Goal: Transaction & Acquisition: Purchase product/service

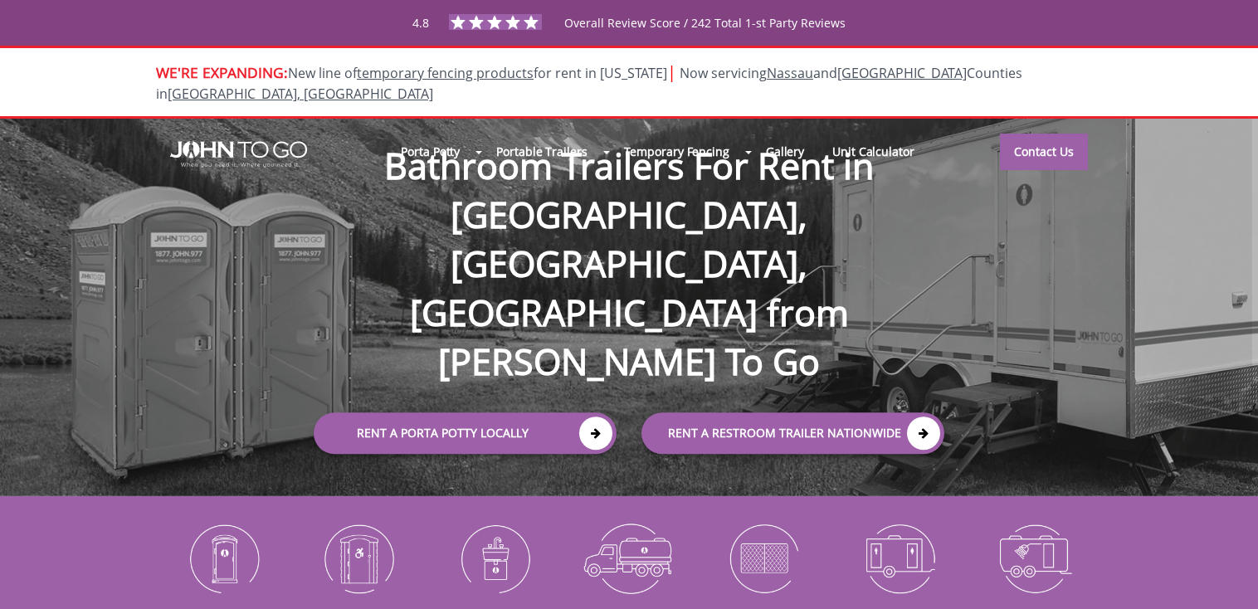
click at [599, 418] on icon at bounding box center [595, 434] width 33 height 33
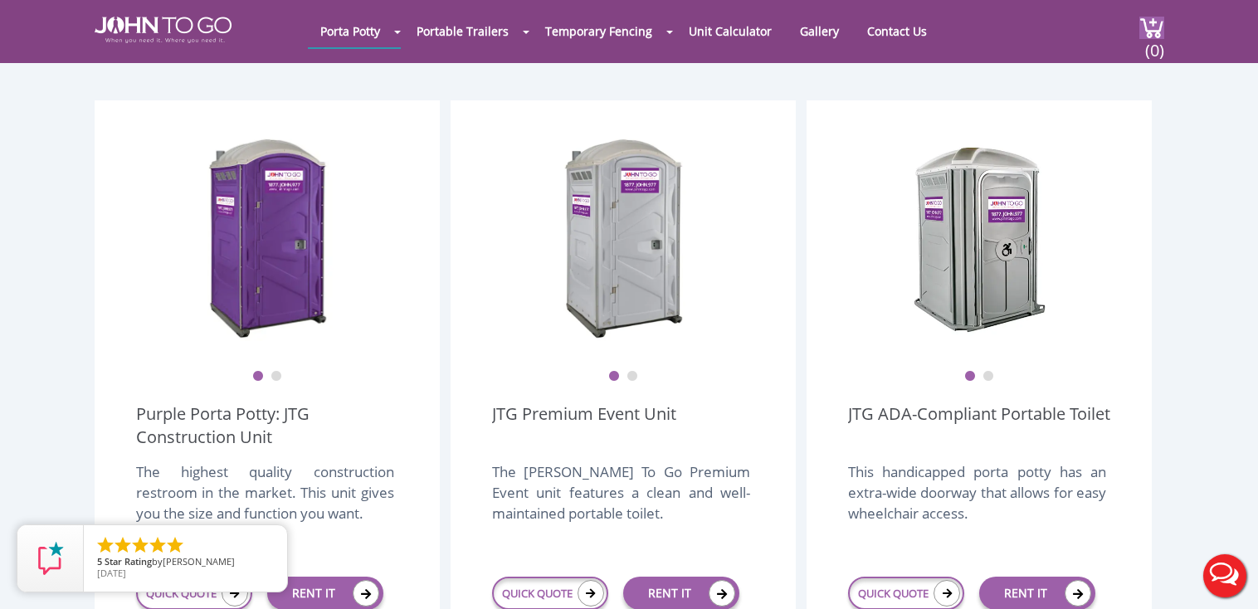
scroll to position [613, 0]
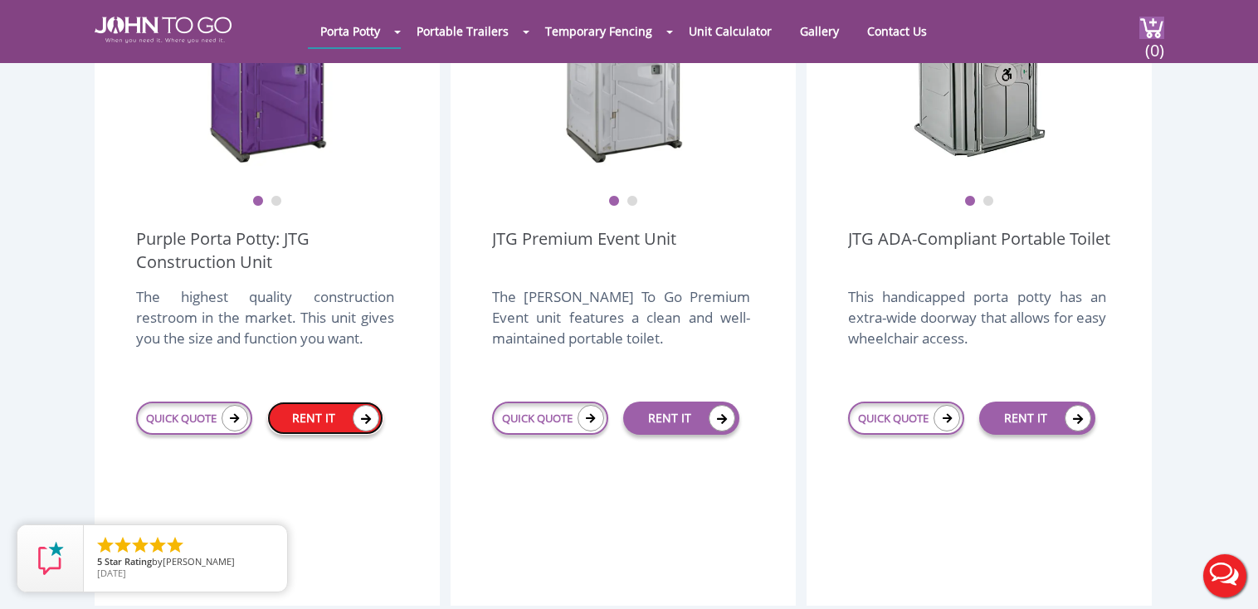
click at [308, 402] on link "RENT IT" at bounding box center [325, 418] width 116 height 33
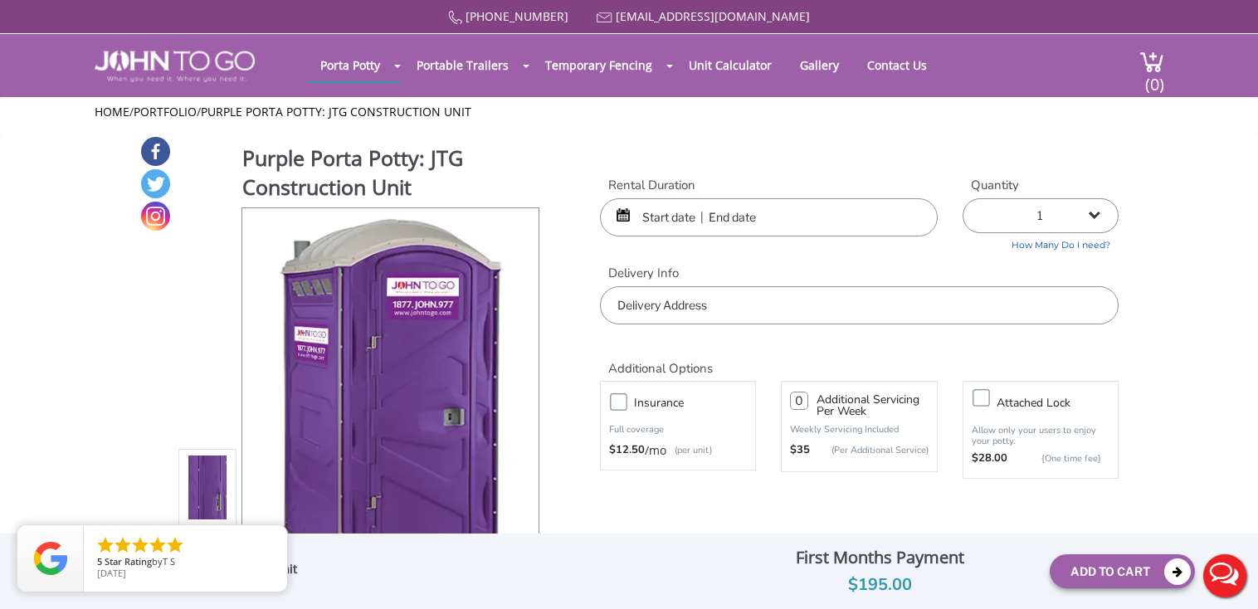
click at [627, 218] on div at bounding box center [769, 217] width 338 height 38
click at [670, 212] on input "text" at bounding box center [769, 217] width 338 height 38
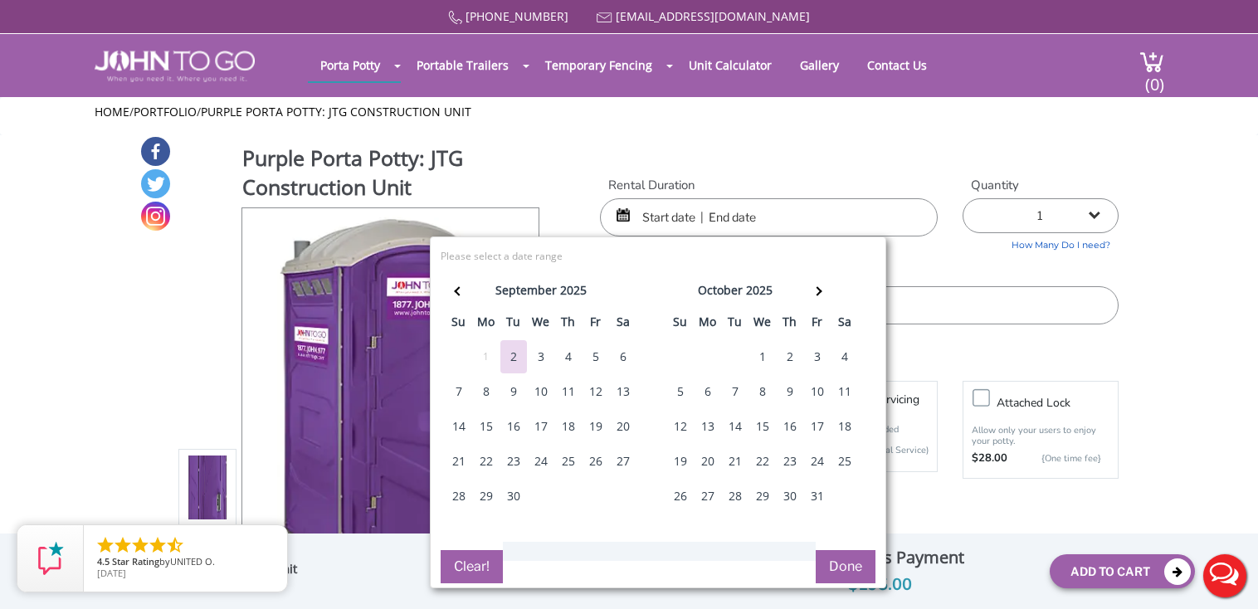
click at [618, 354] on div "6" at bounding box center [623, 356] width 27 height 33
click at [481, 384] on div "8" at bounding box center [486, 391] width 27 height 33
type input "09/06/2025 to 09/08/2025"
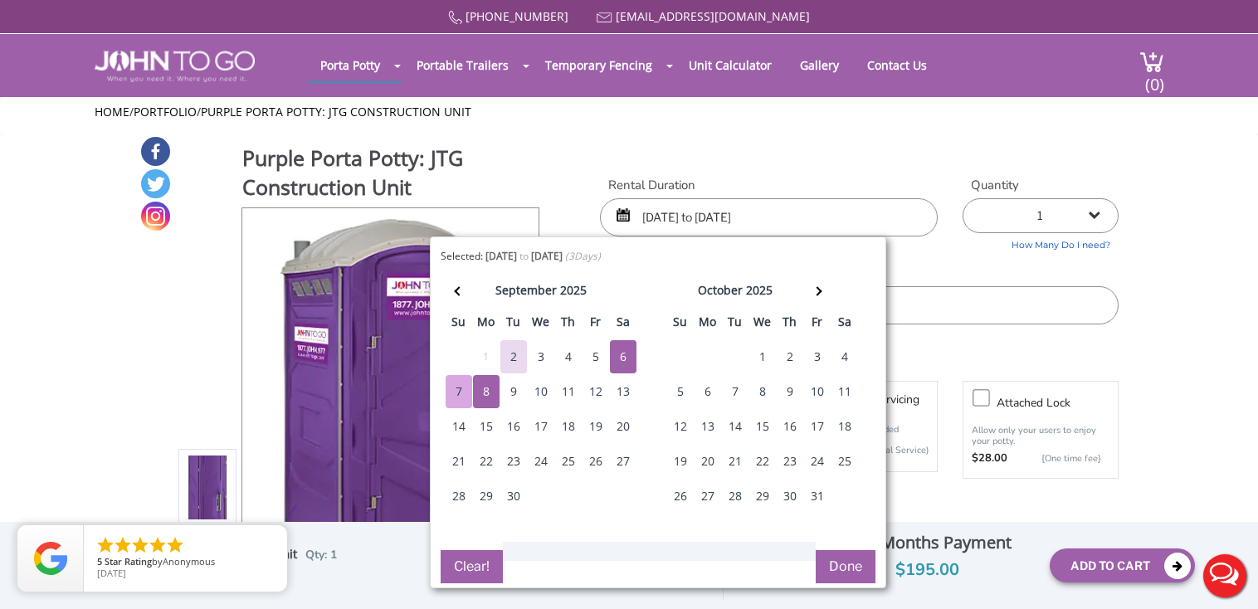
click at [844, 566] on button "Done" at bounding box center [846, 566] width 60 height 33
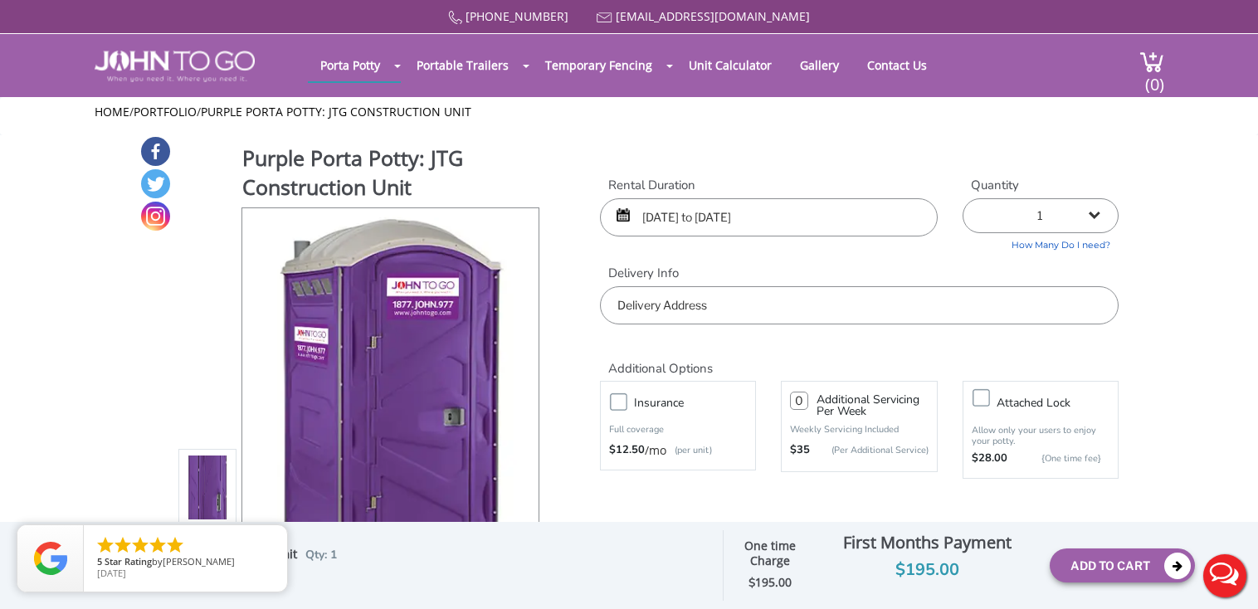
click at [702, 309] on input "text" at bounding box center [859, 305] width 519 height 38
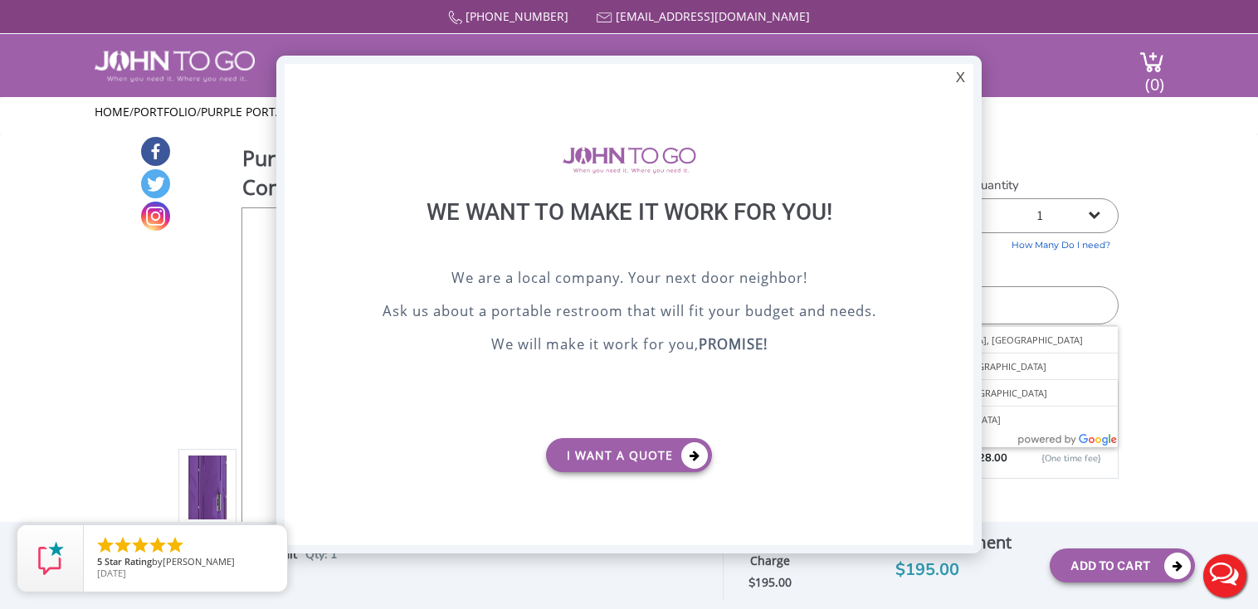
click at [958, 76] on div "X" at bounding box center [961, 78] width 26 height 28
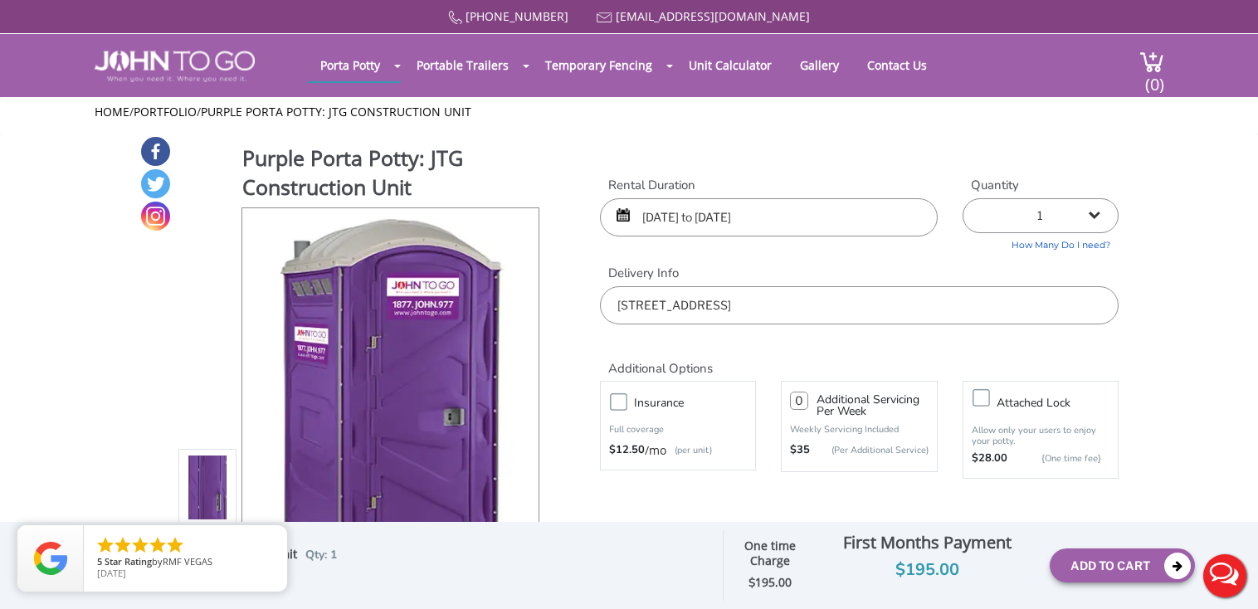
click at [814, 312] on input "143 11 184th street springfield" at bounding box center [859, 305] width 519 height 38
drag, startPoint x: 813, startPoint y: 308, endPoint x: 694, endPoint y: 330, distance: 121.6
click at [694, 325] on input "143-11 184th Street, Jamaica, NY, USA" at bounding box center [859, 305] width 519 height 38
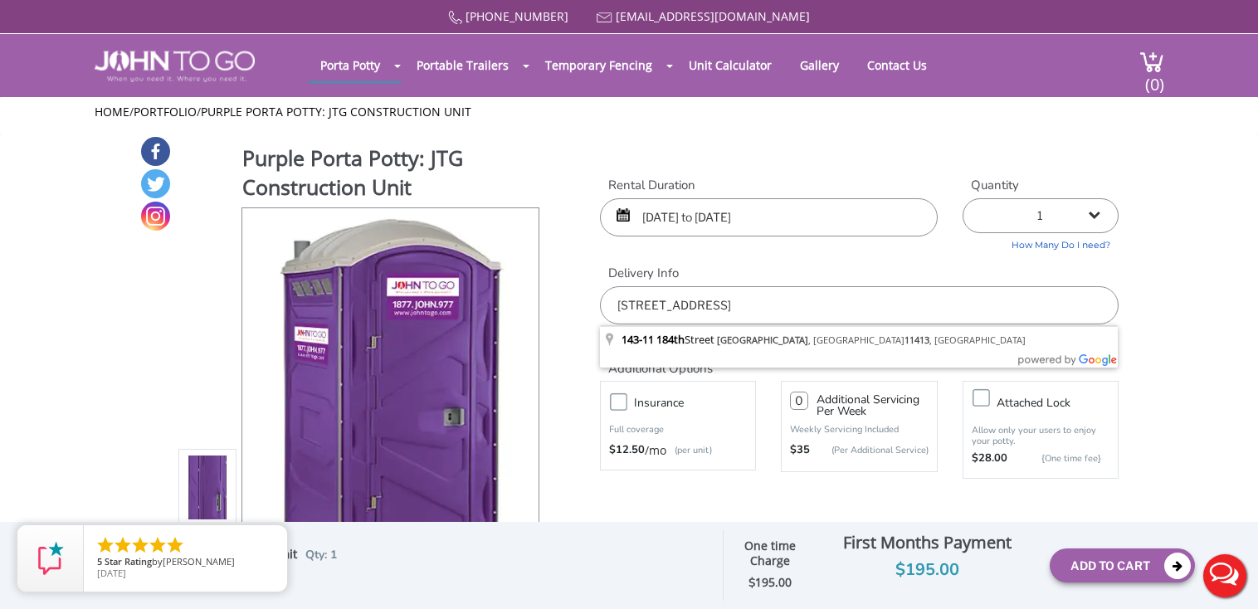
type input "143-11 184th Springfield gardens ny 11413"
click at [569, 317] on div "Purple Porta Potty: JTG Construction Unit View feature & specs Download Pdf Pro…" at bounding box center [629, 392] width 980 height 514
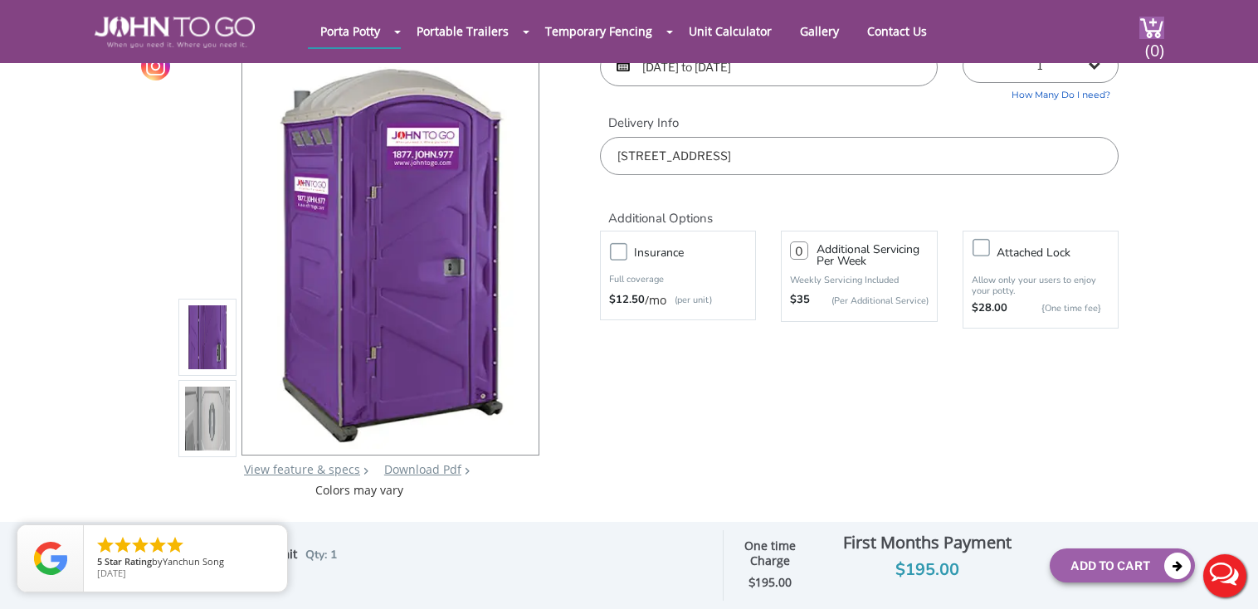
scroll to position [262, 0]
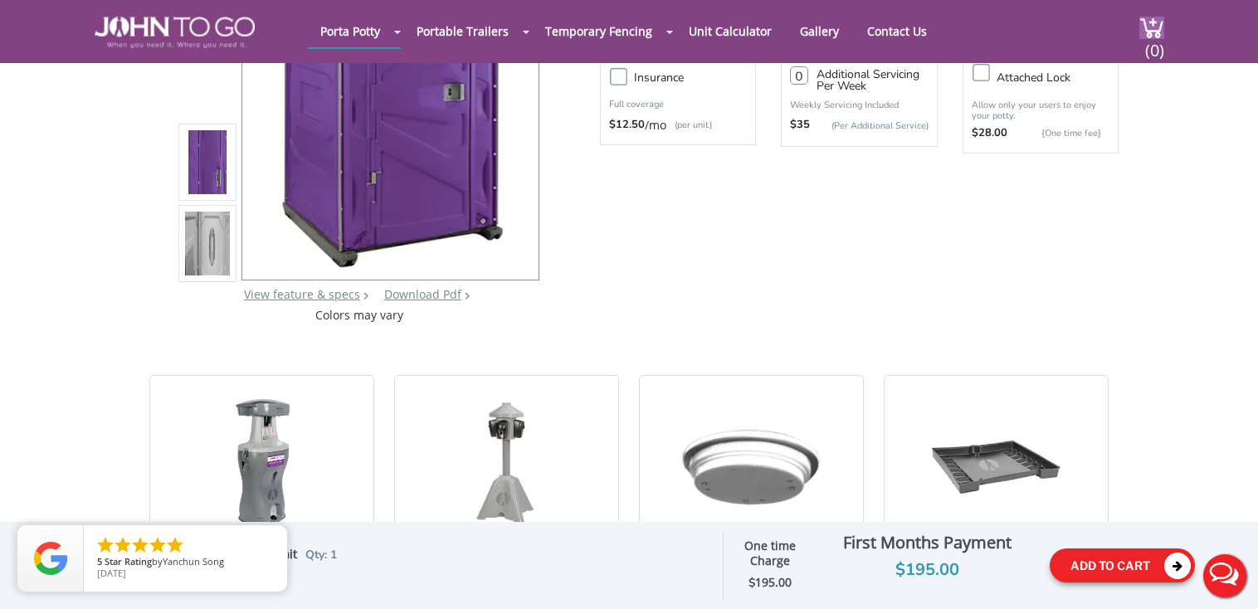
click at [1095, 565] on button "Add To Cart" at bounding box center [1122, 566] width 145 height 34
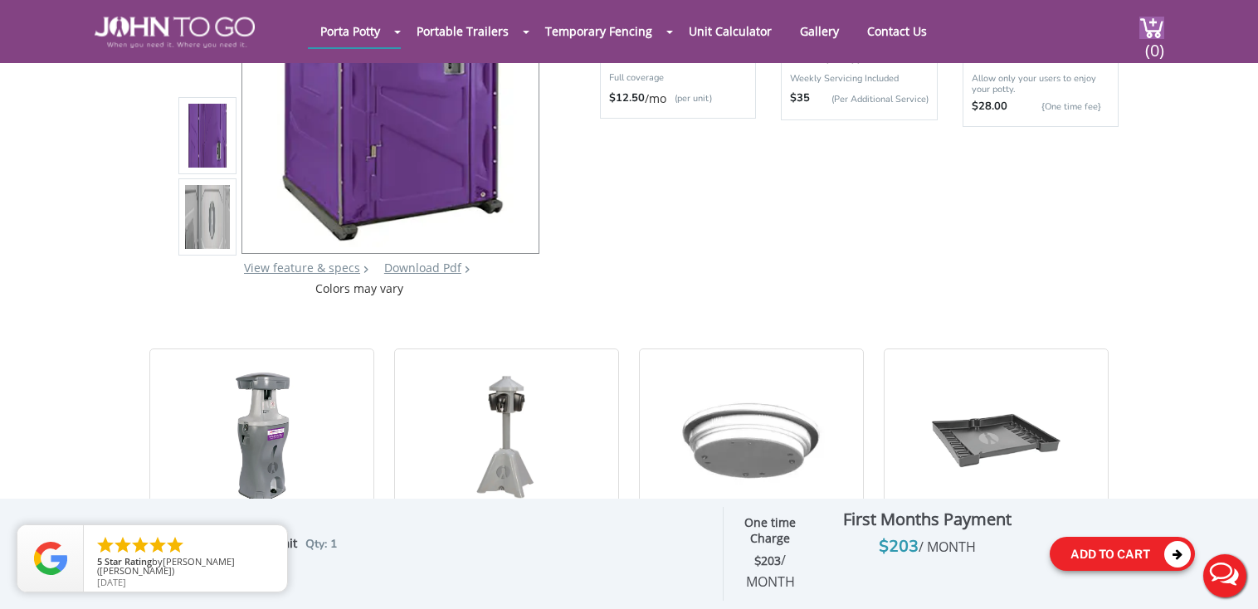
scroll to position [376, 0]
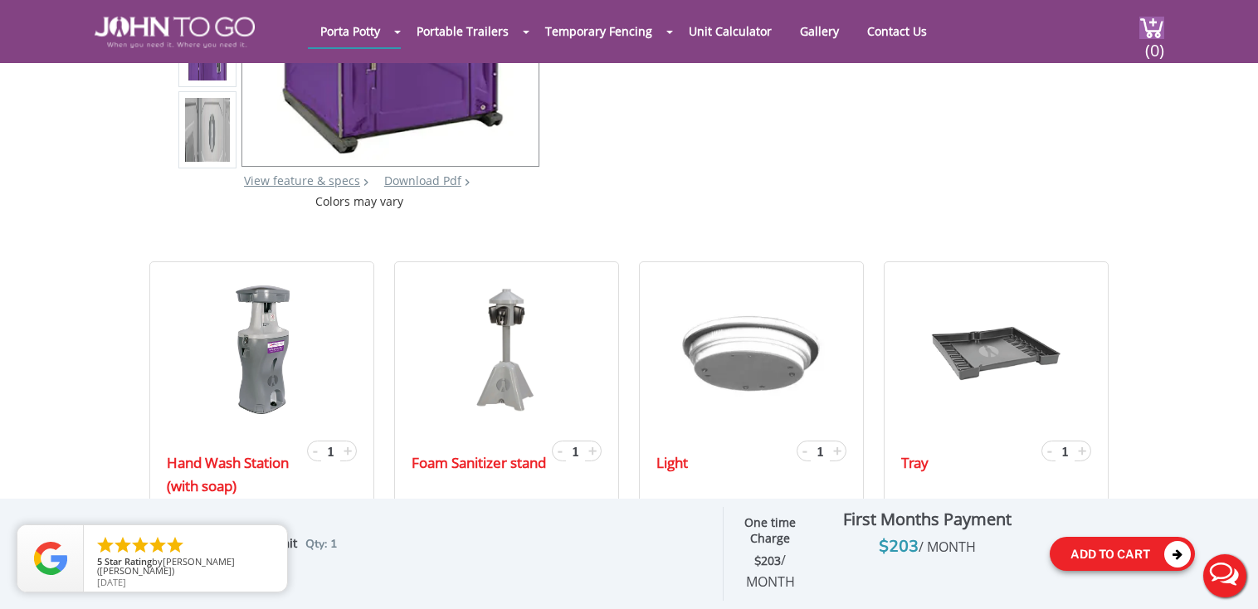
click at [1179, 556] on icon at bounding box center [1178, 554] width 27 height 27
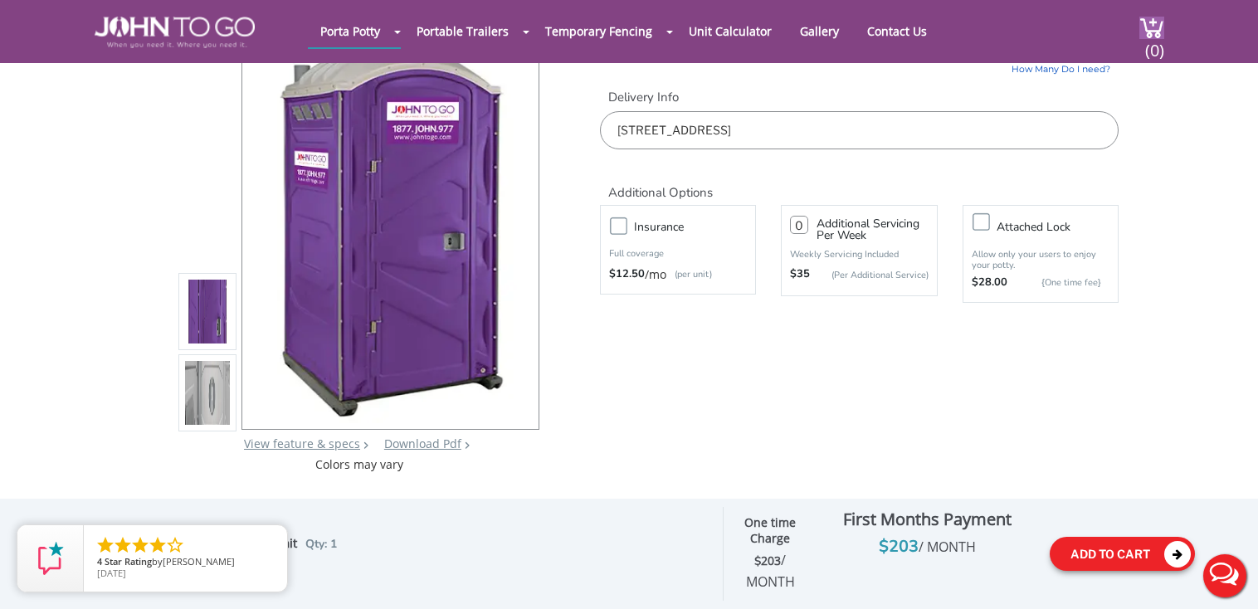
scroll to position [0, 0]
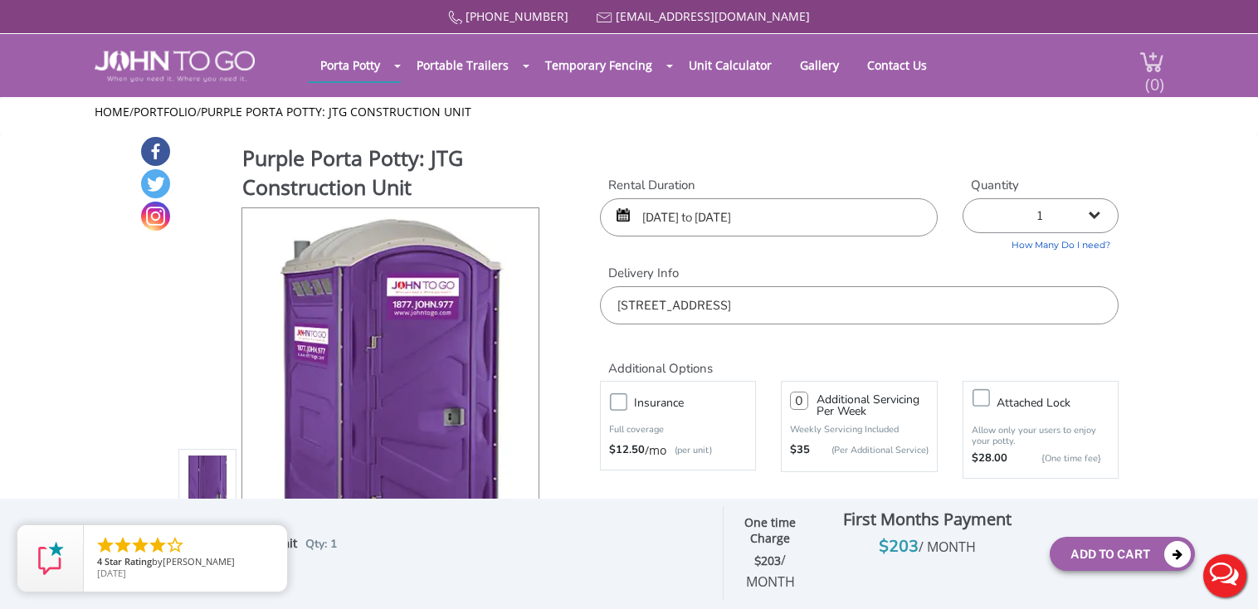
click at [1155, 61] on img at bounding box center [1152, 62] width 25 height 22
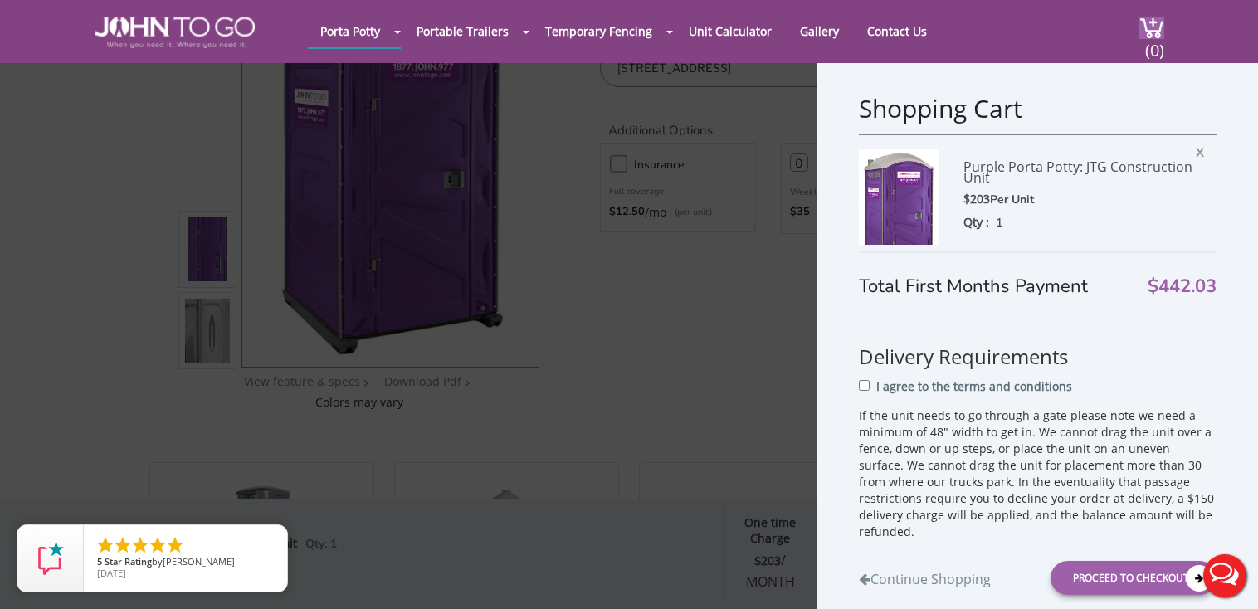
scroll to position [383, 0]
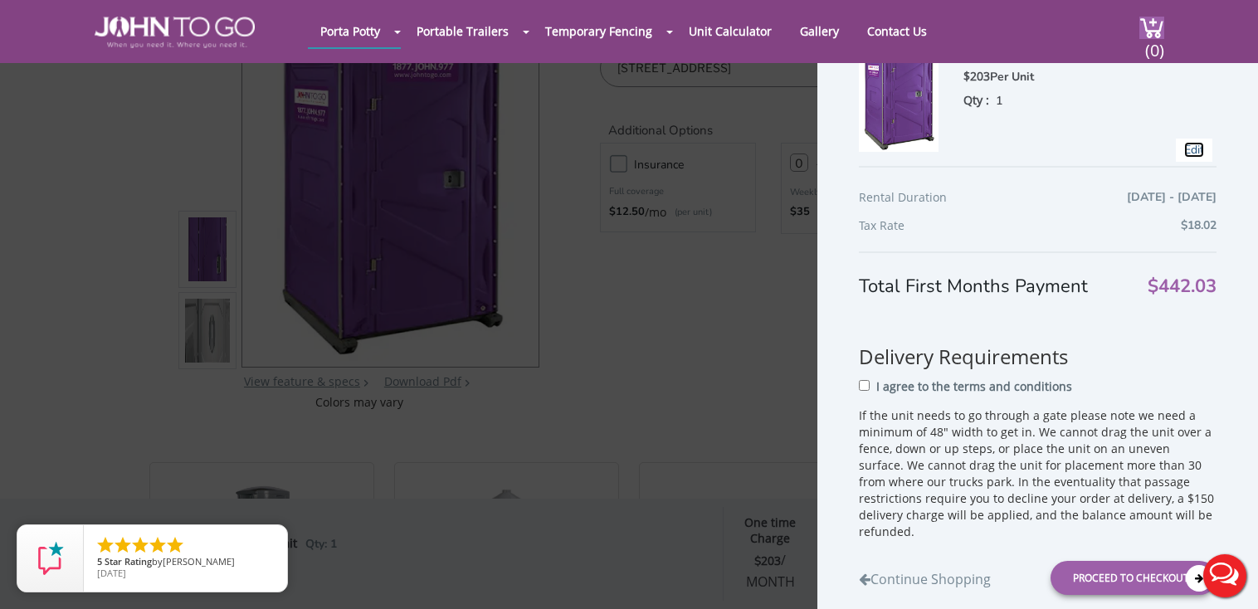
click at [1185, 149] on link "Edit" at bounding box center [1195, 150] width 20 height 16
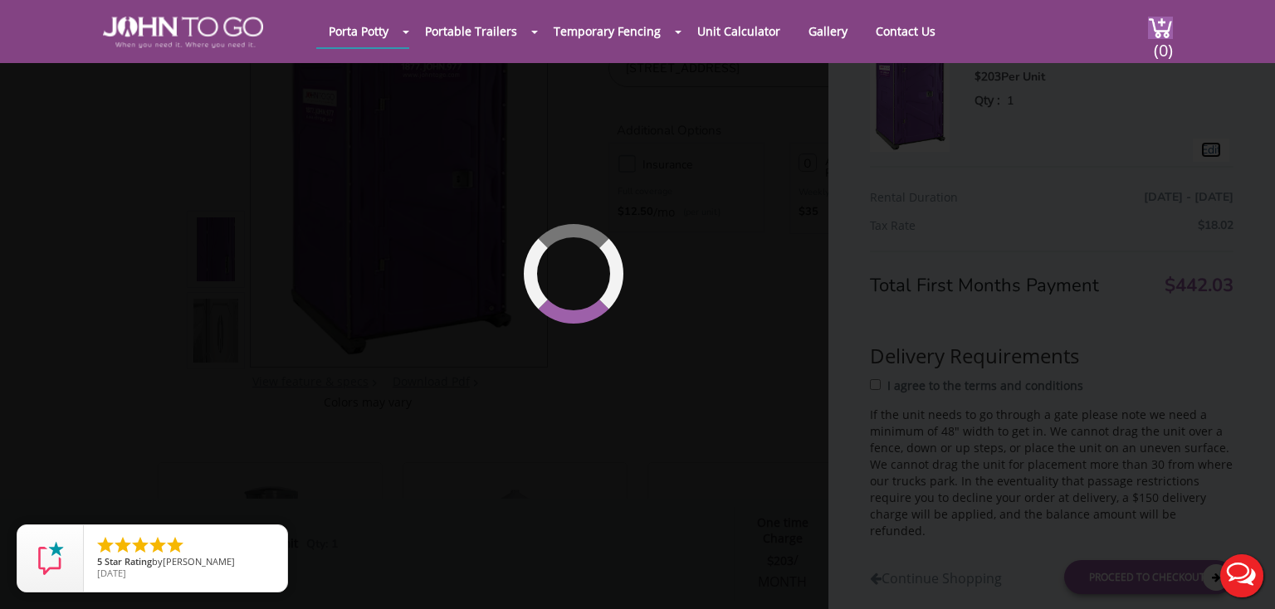
type input "09/06/2025 to 09/08/2025"
type input "0"
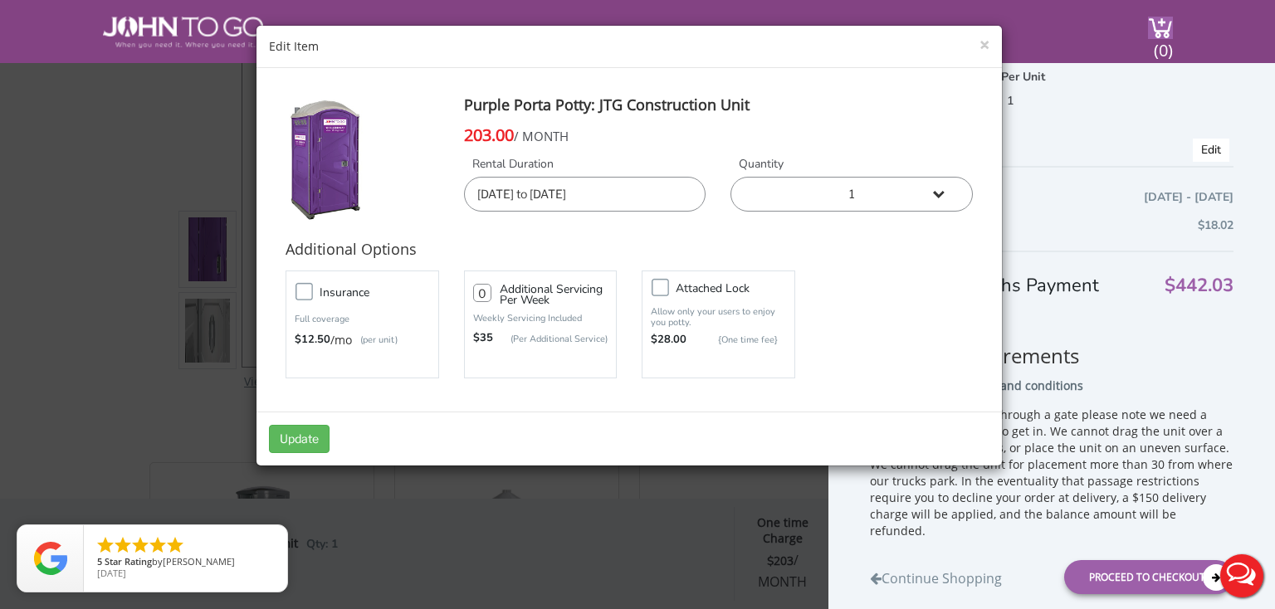
click at [939, 194] on select "1 2 (5% discount) 3 (8% discount) 4 (10% discount) 5 (12% discount) 6 (12% disc…" at bounding box center [851, 194] width 242 height 35
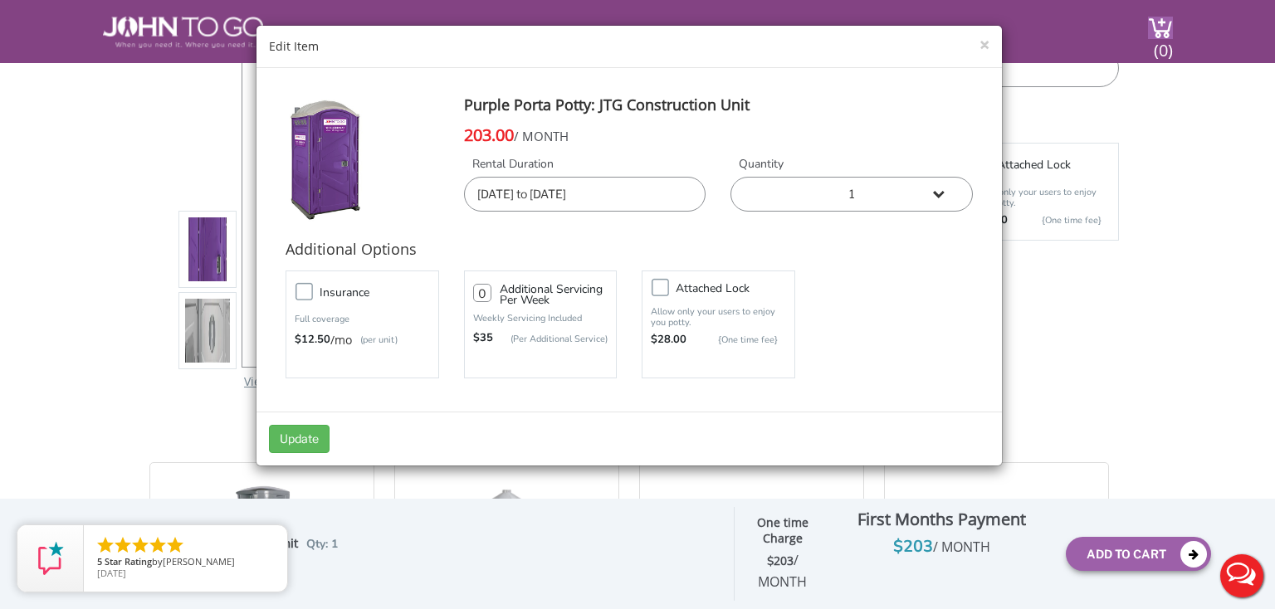
click option "1" at bounding box center [0, 0] width 0 height 0
click at [286, 435] on button "Update" at bounding box center [299, 439] width 61 height 28
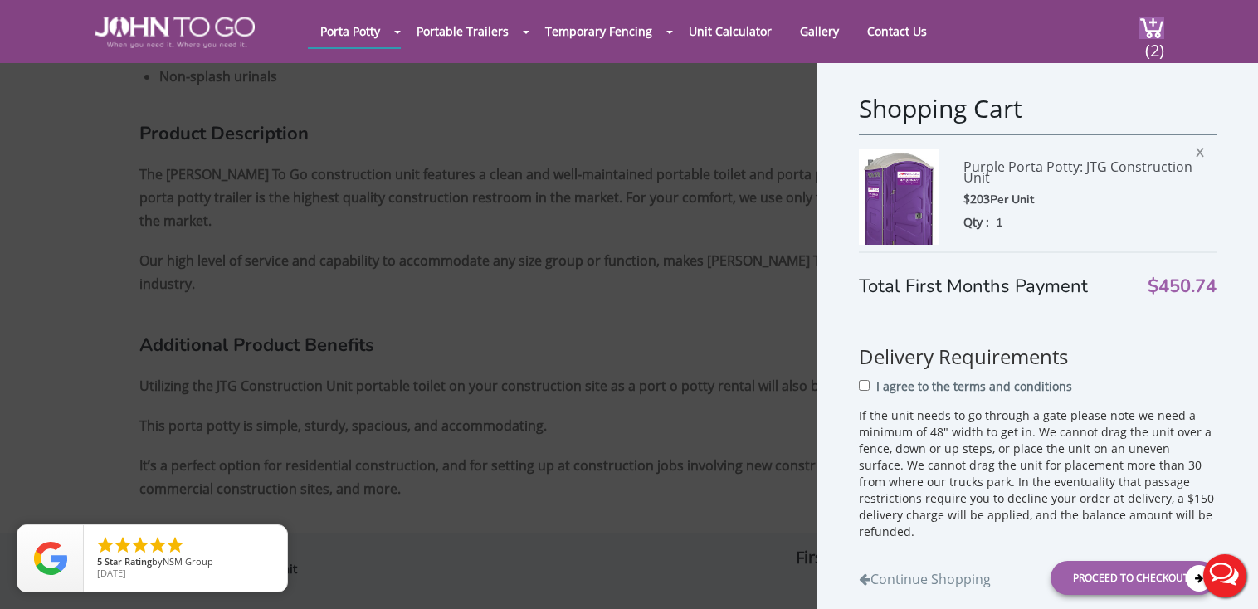
scroll to position [969, 0]
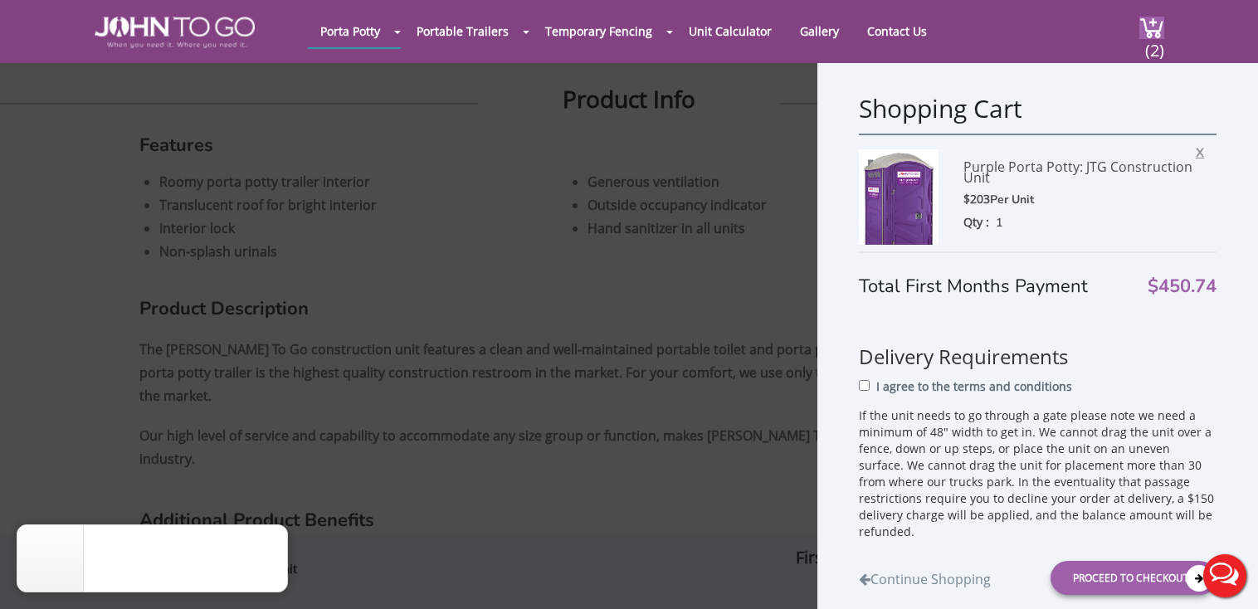
click at [1196, 150] on span "X" at bounding box center [1204, 150] width 17 height 22
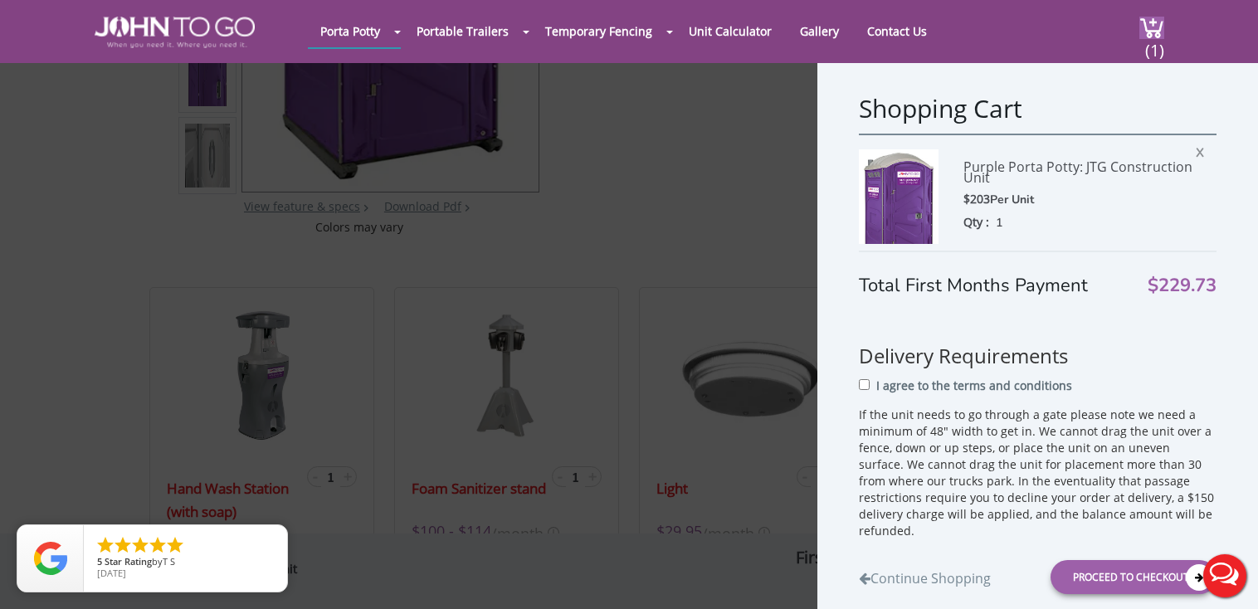
scroll to position [262, 0]
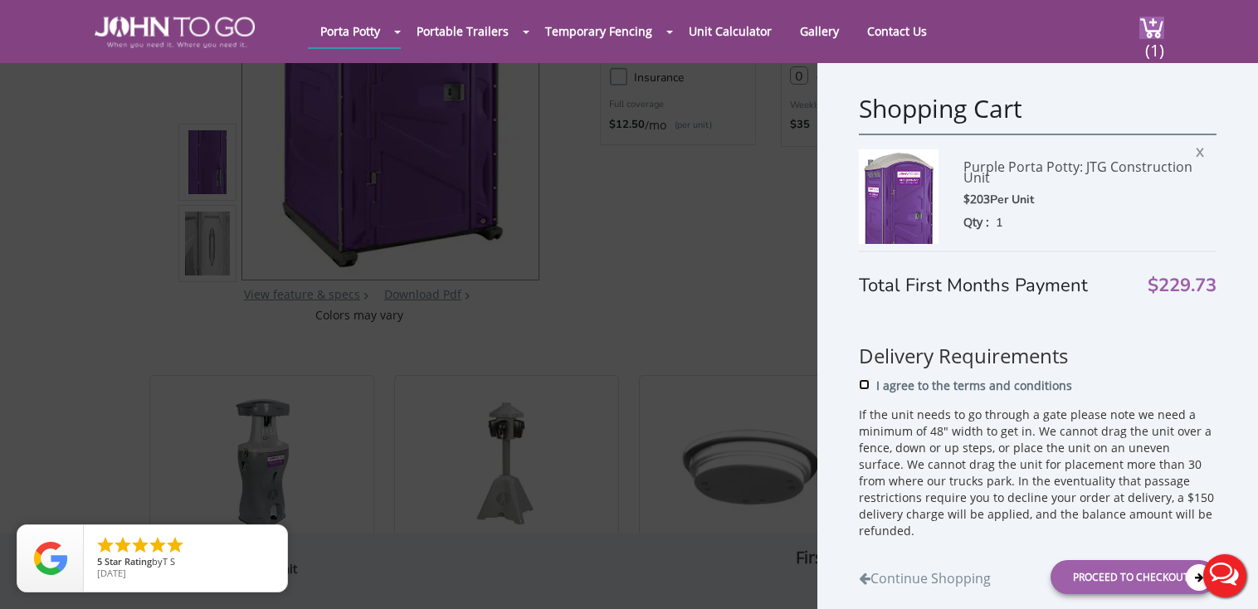
click at [862, 390] on input "I agree to the terms and conditions" at bounding box center [864, 384] width 11 height 11
checkbox input "true"
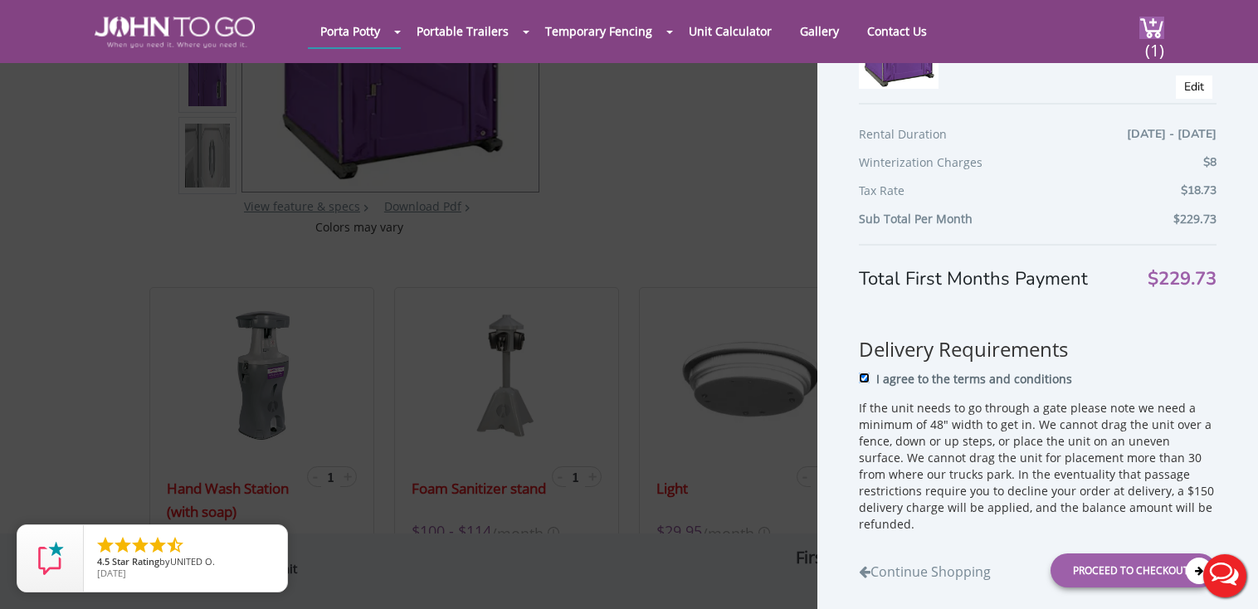
scroll to position [438, 0]
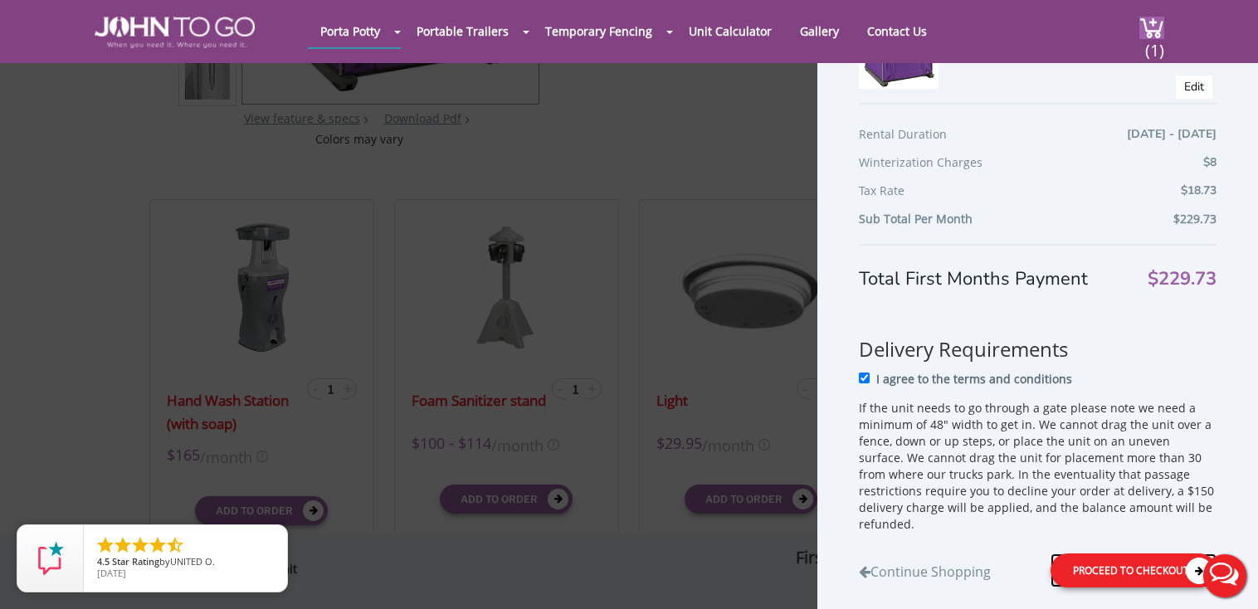
click at [1140, 570] on div "Proceed to Checkout" at bounding box center [1134, 571] width 166 height 34
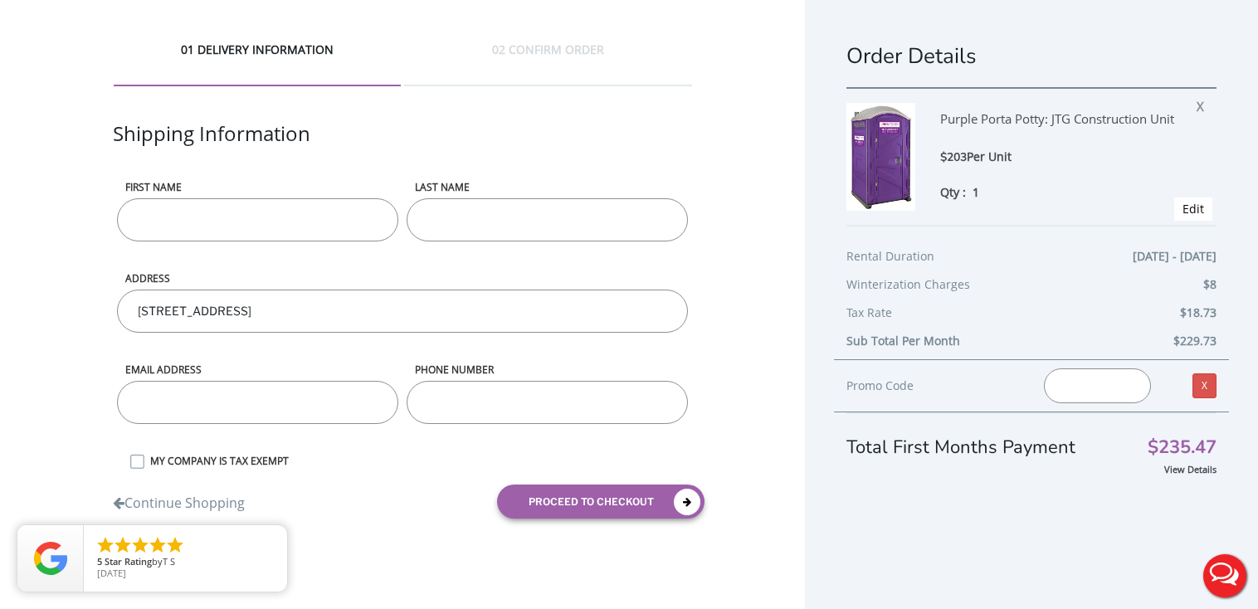
click at [1086, 398] on input "text" at bounding box center [1097, 386] width 107 height 35
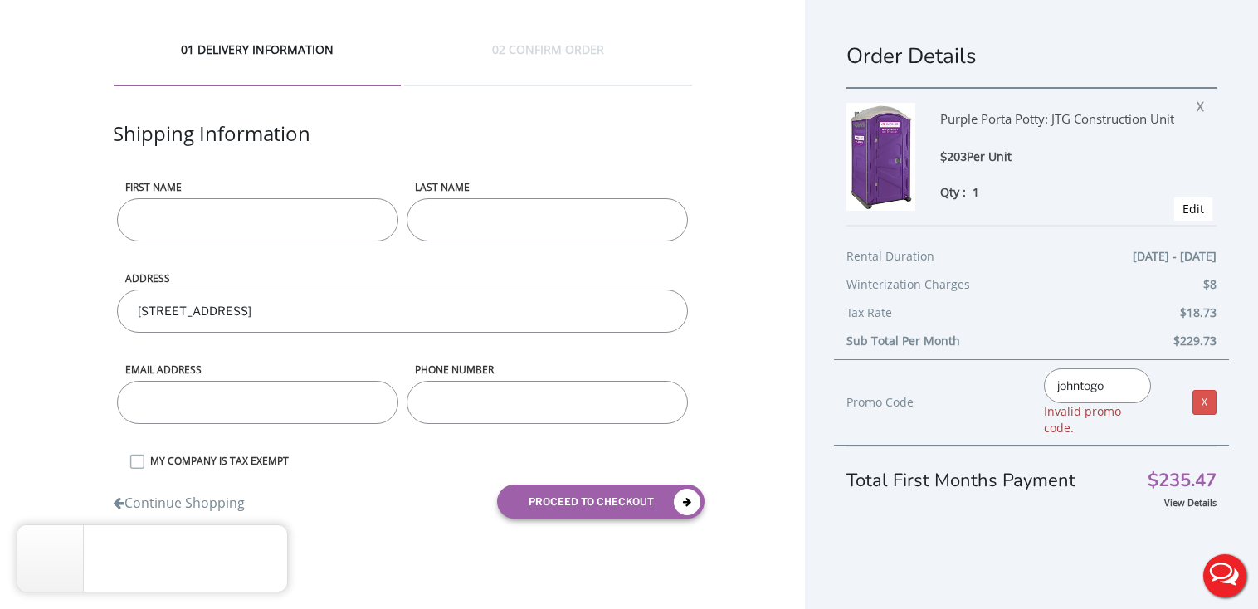
type input "johntogo5"
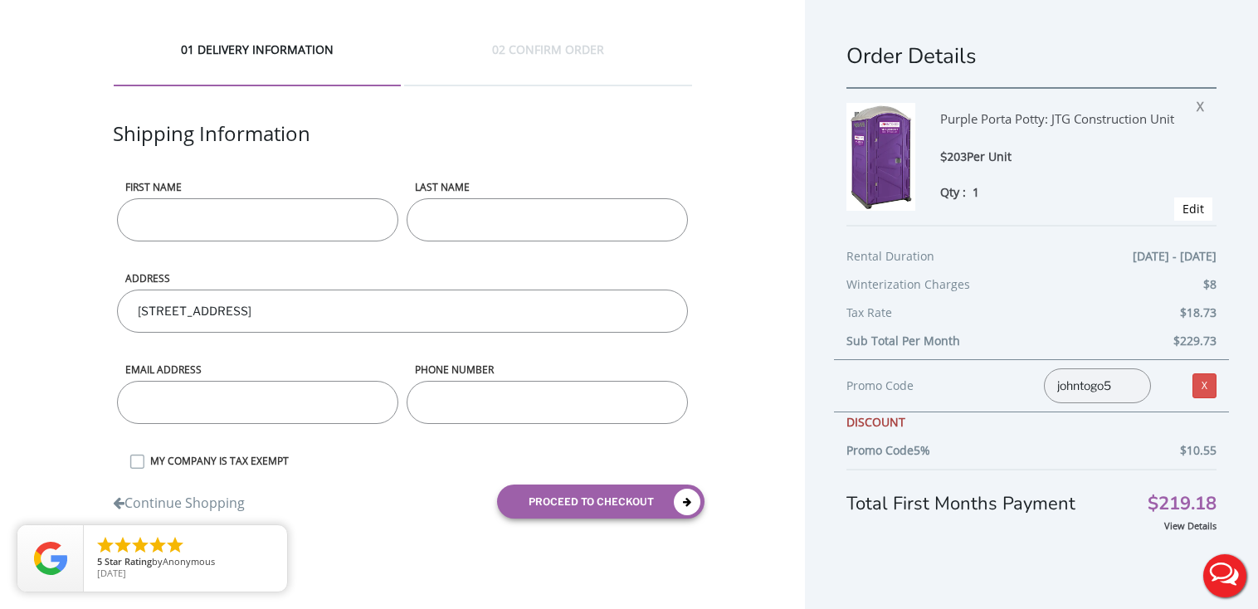
scroll to position [30, 0]
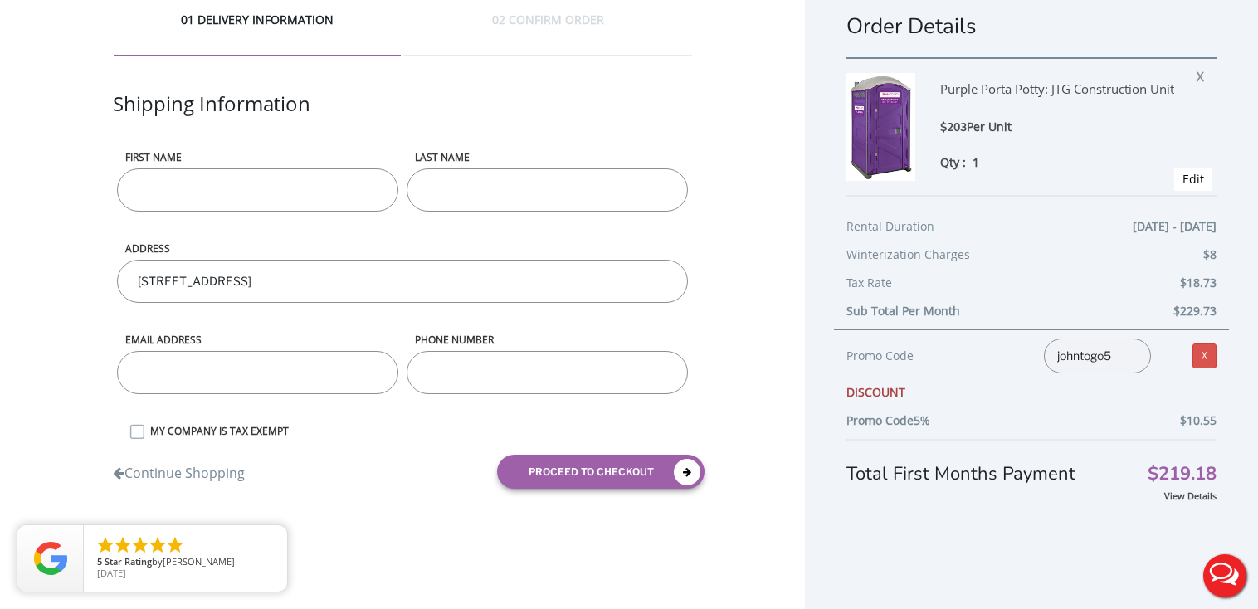
click at [204, 198] on input "First name" at bounding box center [257, 190] width 281 height 43
click at [145, 189] on input "brian" at bounding box center [257, 190] width 281 height 43
type input "Brian"
click at [462, 183] on input "LAST NAME" at bounding box center [547, 190] width 281 height 43
type input "Went"
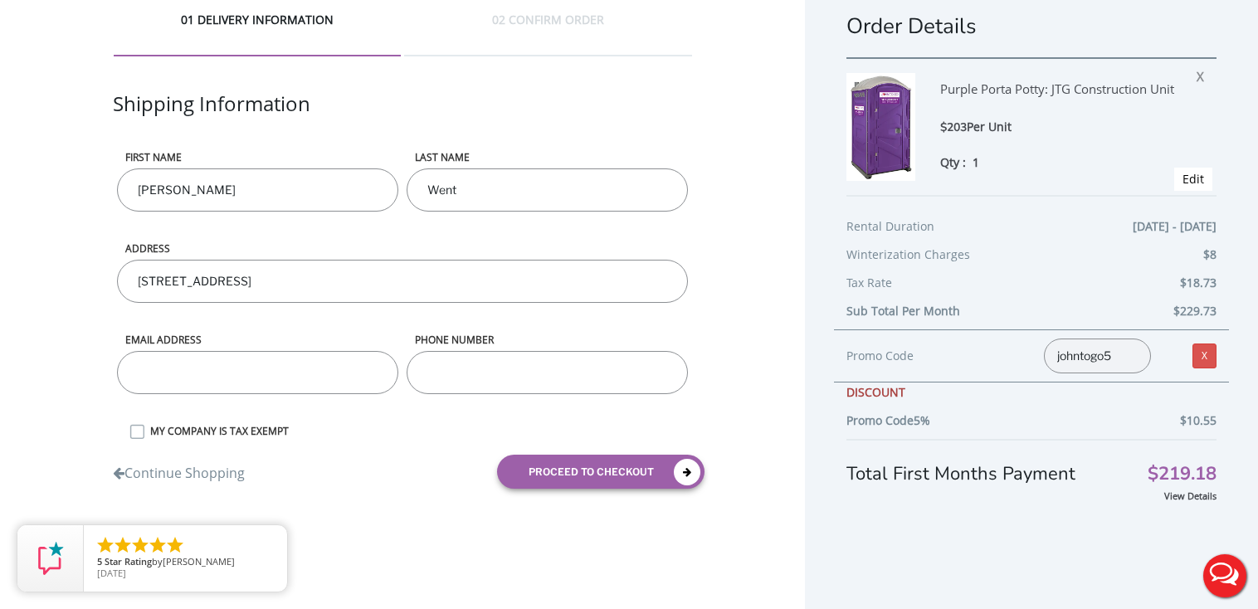
click at [37, 221] on div "01 DELIVERY INFORMATION 02 CONFIRM ORDER Shipping Information First name Brian …" at bounding box center [402, 256] width 805 height 573
click at [217, 369] on input "email" at bounding box center [257, 372] width 281 height 43
click at [50, 266] on div "01 DELIVERY INFORMATION 02 CONFIRM ORDER Shipping Information First name Brian …" at bounding box center [402, 256] width 805 height 573
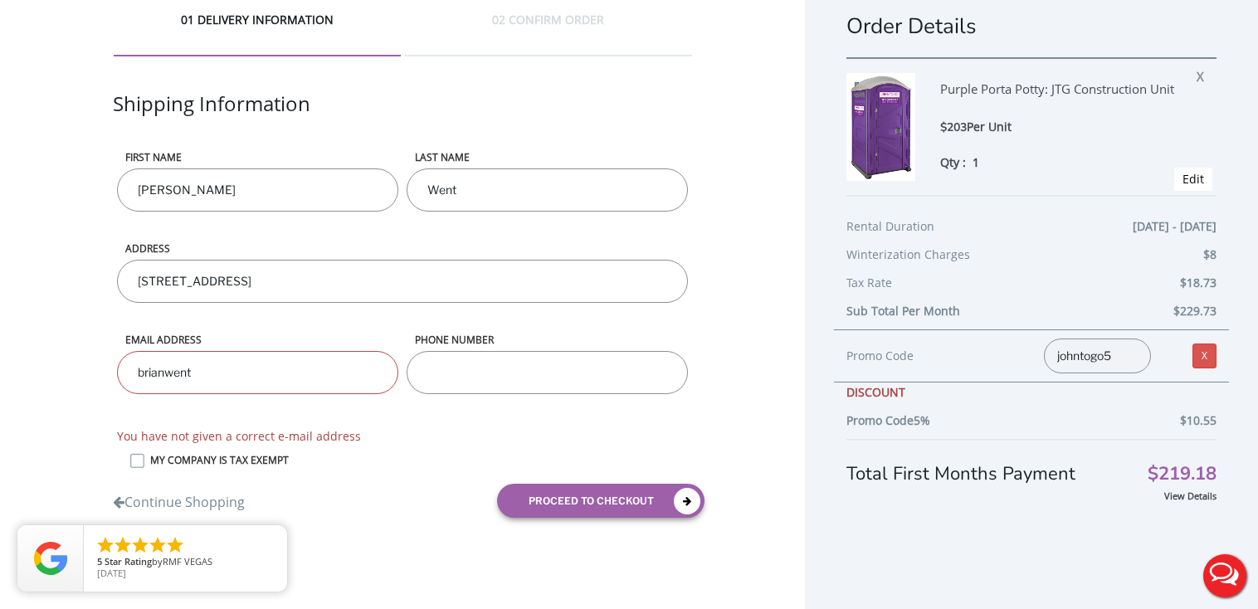
click at [231, 381] on input "brianwent" at bounding box center [257, 372] width 281 height 43
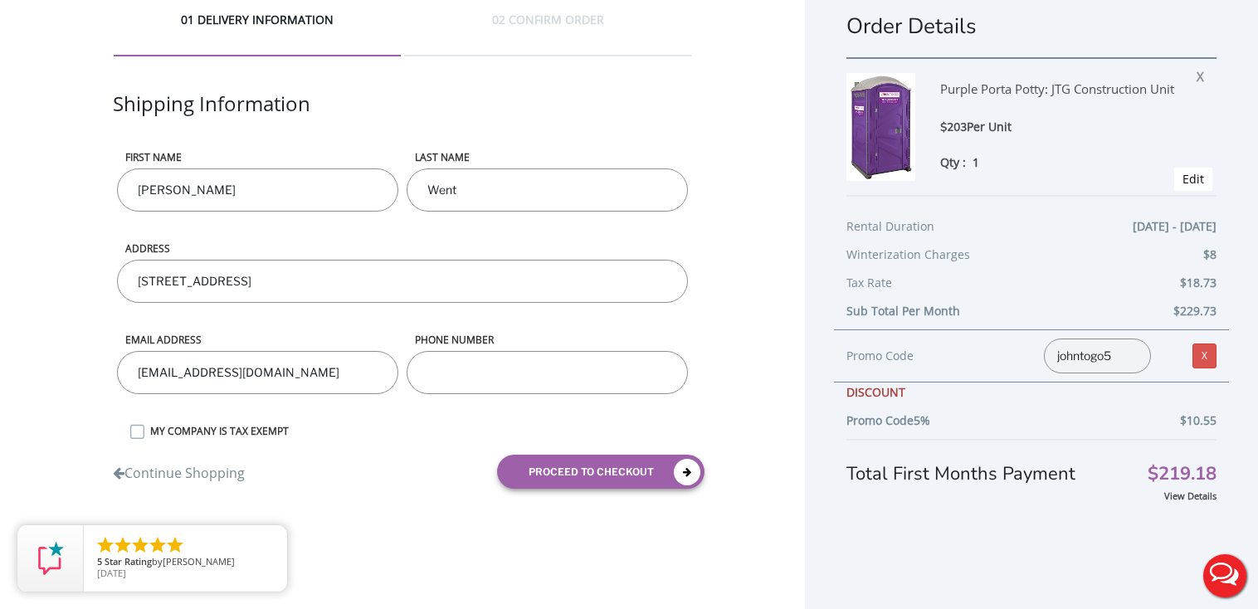
type input "[EMAIL_ADDRESS][DOMAIN_NAME]"
click at [12, 425] on div "01 DELIVERY INFORMATION 02 CONFIRM ORDER Shipping Information First name Brian …" at bounding box center [402, 256] width 805 height 573
drag, startPoint x: 493, startPoint y: 375, endPoint x: 501, endPoint y: 364, distance: 13.1
click at [494, 373] on input "phone number" at bounding box center [547, 372] width 281 height 43
type input "516"
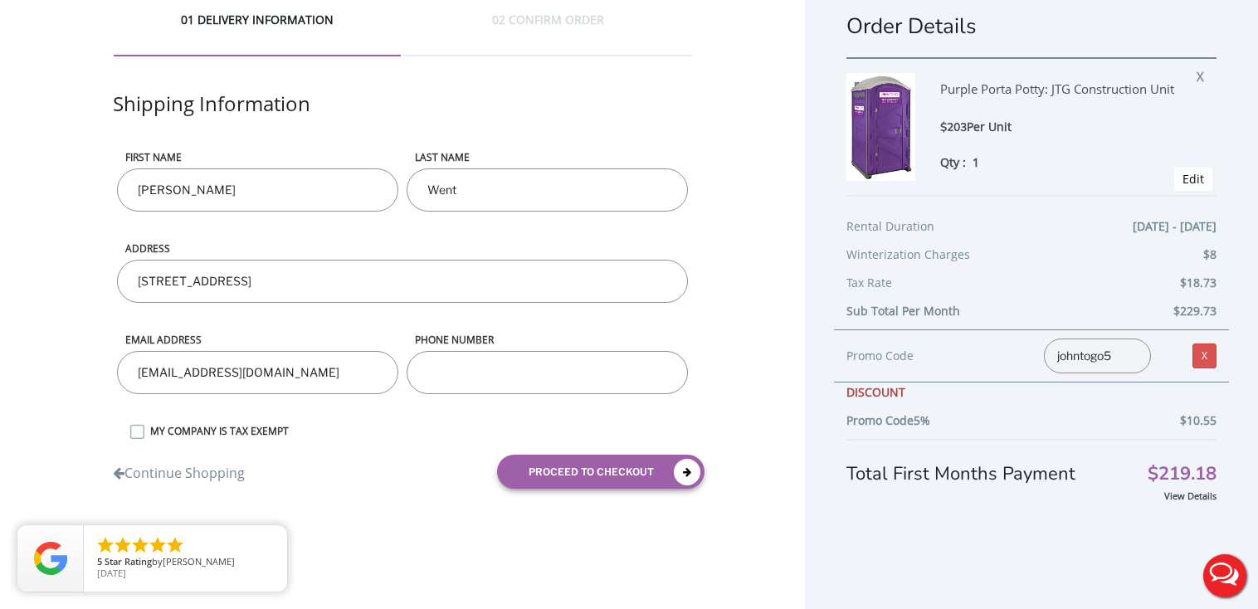
click at [445, 450] on form "First name Brian LAST NAME Went ADDRESS 143-11 184th Springfield gardens ny 114…" at bounding box center [402, 325] width 579 height 351
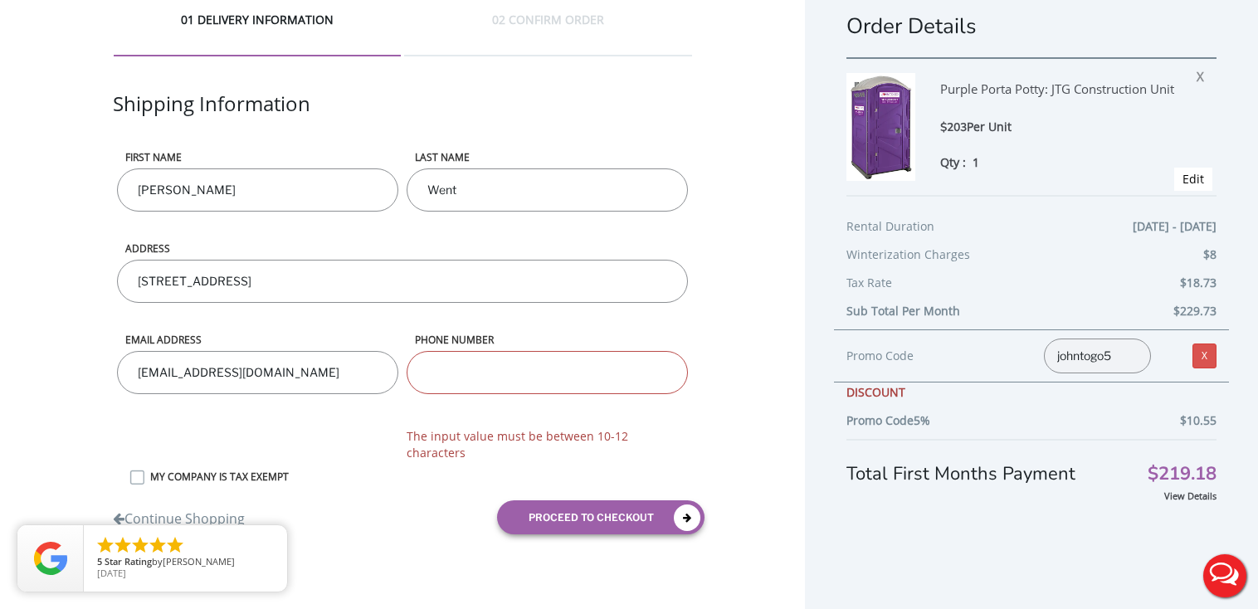
click at [540, 373] on input "phone number" at bounding box center [547, 372] width 281 height 43
type input "5"
type input "5163536656"
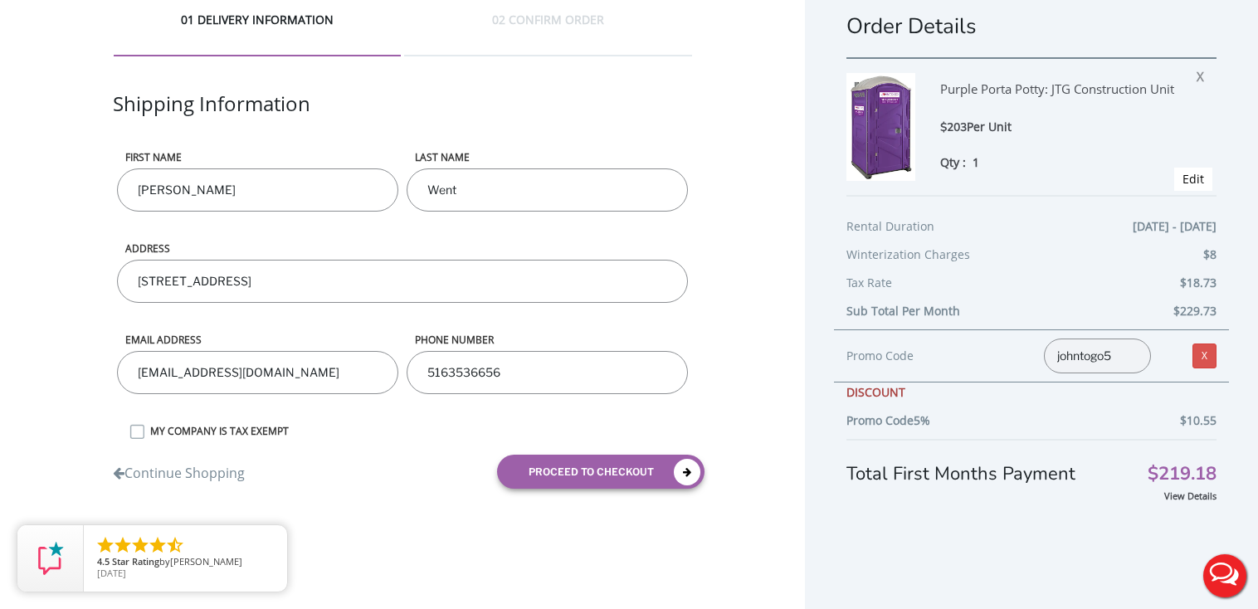
scroll to position [0, 0]
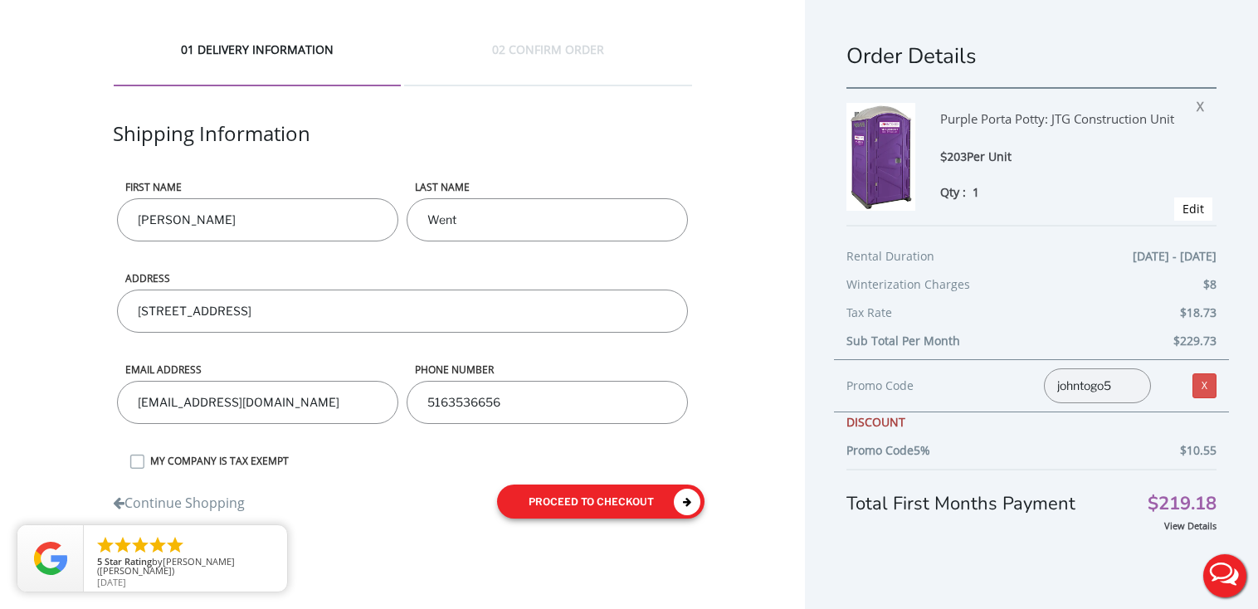
click at [686, 497] on icon "submit" at bounding box center [687, 502] width 27 height 27
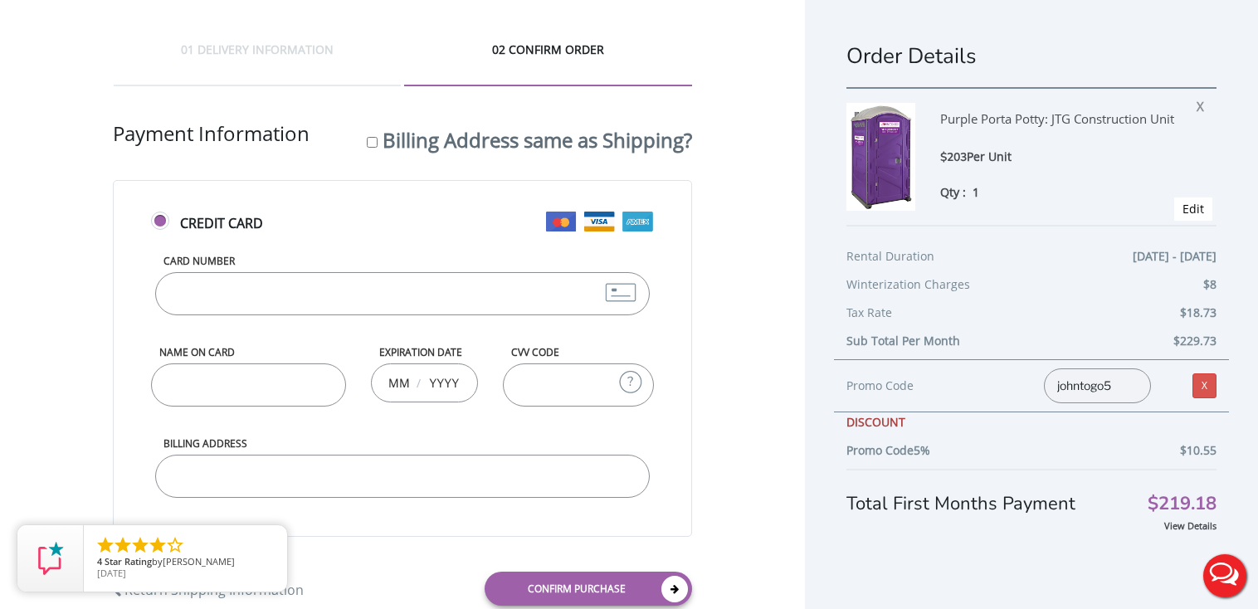
click at [283, 291] on input "Card Number" at bounding box center [402, 293] width 494 height 43
type input "5424181523071103"
click at [264, 382] on input "Name on Card" at bounding box center [248, 385] width 195 height 43
type input "brian f went"
click at [409, 386] on input "text" at bounding box center [398, 382] width 21 height 33
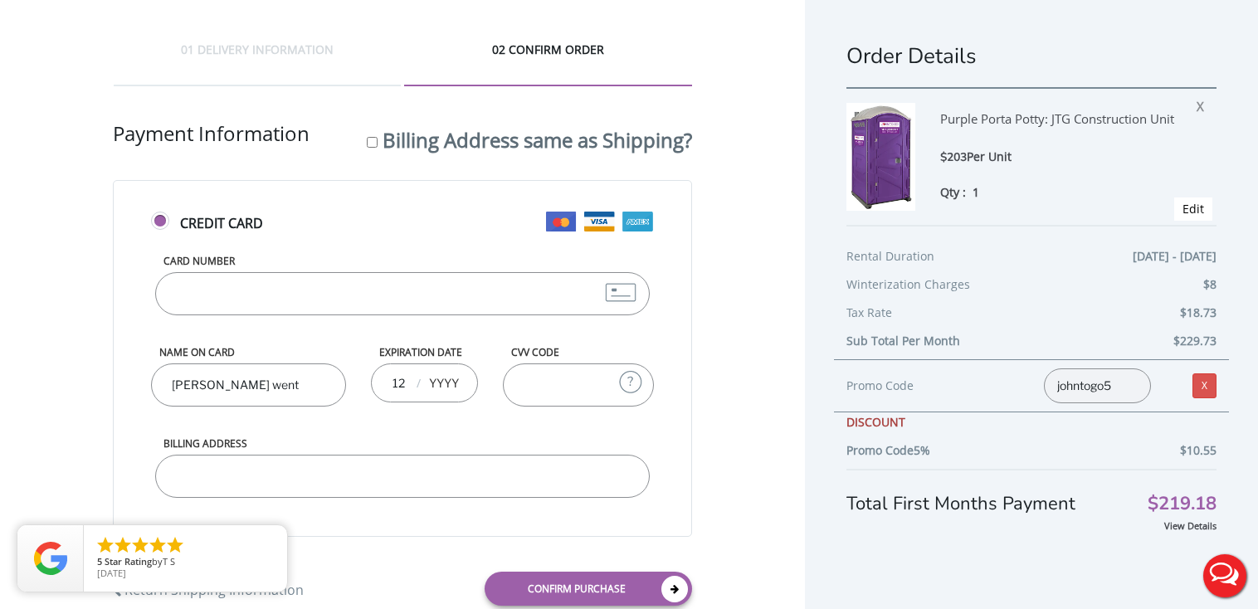
type input "12"
click at [447, 379] on input "text" at bounding box center [443, 382] width 33 height 33
type input "2028"
click at [564, 388] on input "CVV Code" at bounding box center [578, 385] width 151 height 43
type input "137"
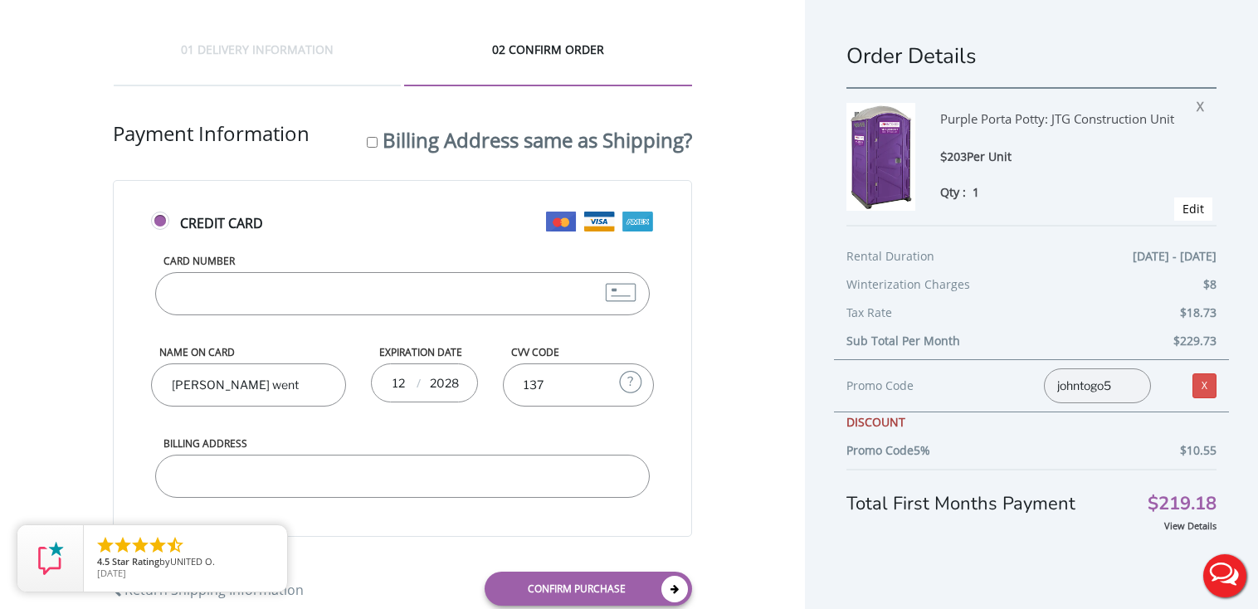
click at [61, 432] on div "01 DELIVERY INFORMATION 02 CONFIRM ORDER Shipping Information First name Brian …" at bounding box center [402, 330] width 805 height 660
click at [224, 486] on input "Billing Address" at bounding box center [402, 476] width 494 height 43
type input "143-11 184th street springfield gardens ny 1413"
click at [82, 292] on div "01 DELIVERY INFORMATION 02 CONFIRM ORDER Shipping Information First name Brian …" at bounding box center [402, 330] width 805 height 660
click at [367, 143] on input "Billing Address same as Shipping?" at bounding box center [372, 142] width 11 height 11
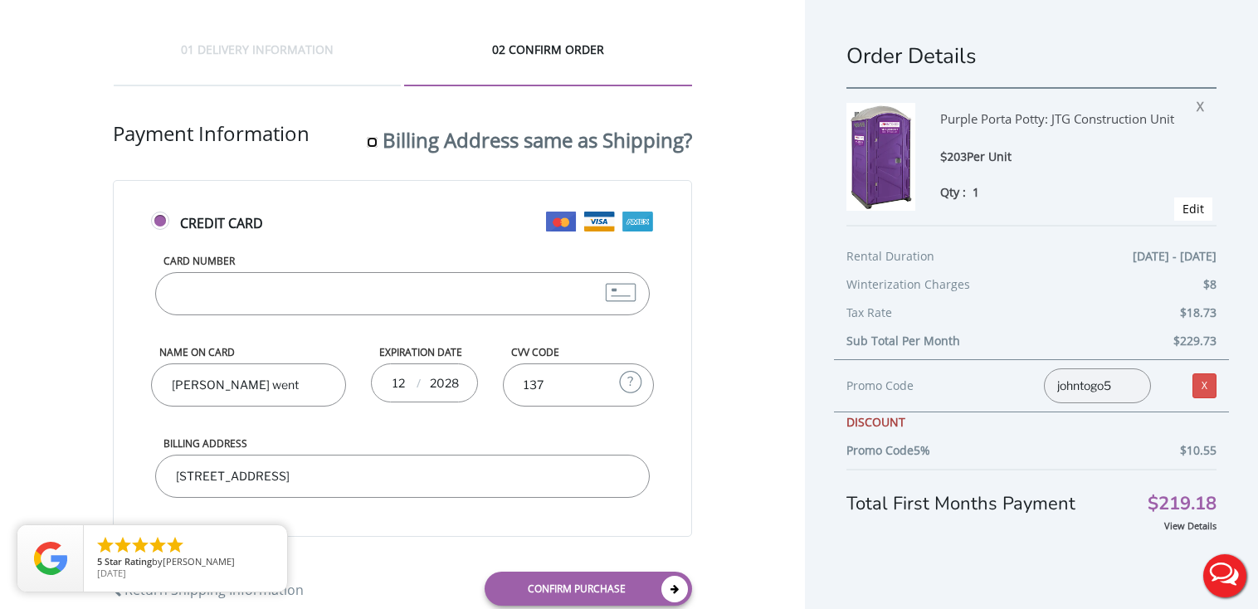
checkbox input "true"
type input "143-11 184th Springfield gardens ny 11413"
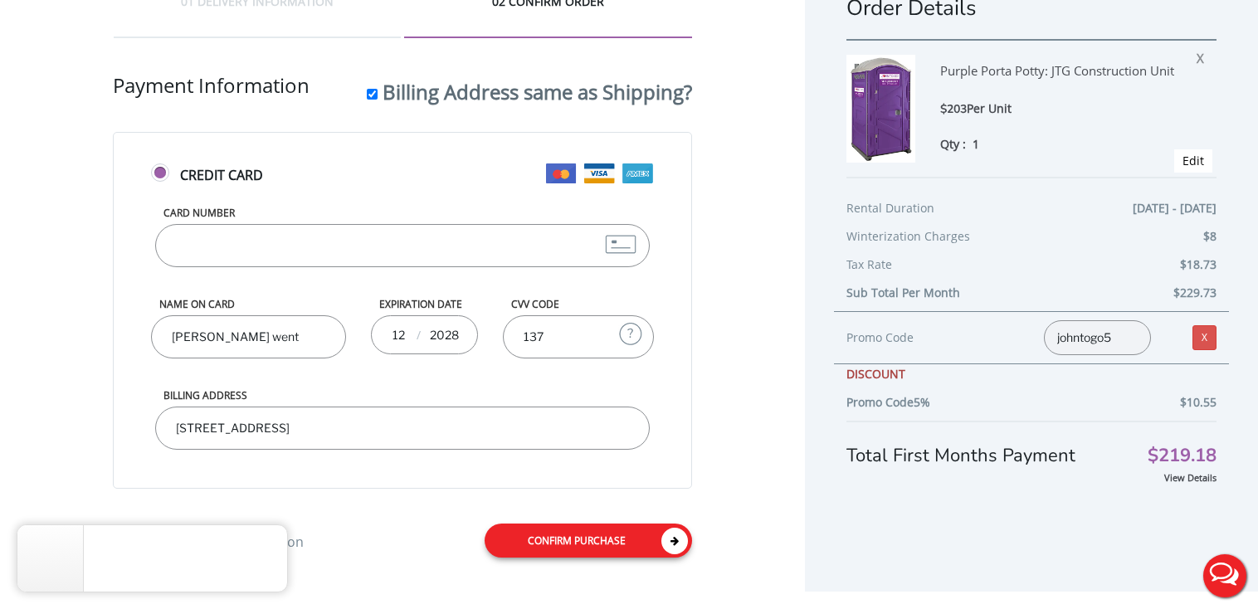
click at [579, 536] on link "Confirm purchase" at bounding box center [589, 541] width 208 height 34
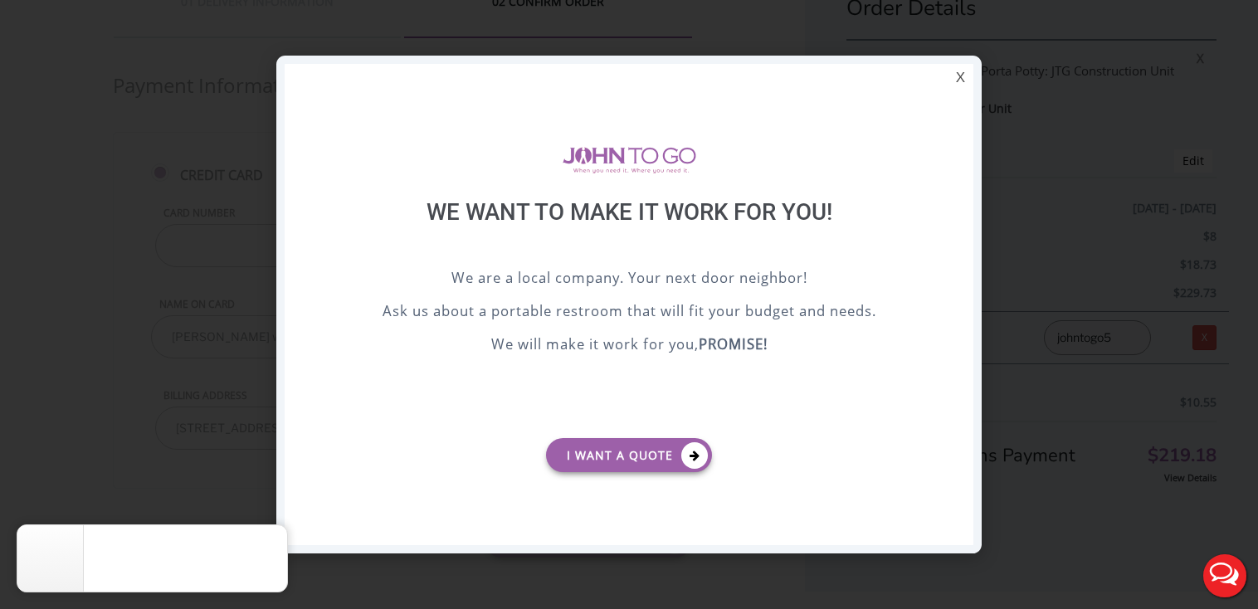
scroll to position [0, 0]
click at [958, 78] on div "X" at bounding box center [961, 78] width 26 height 28
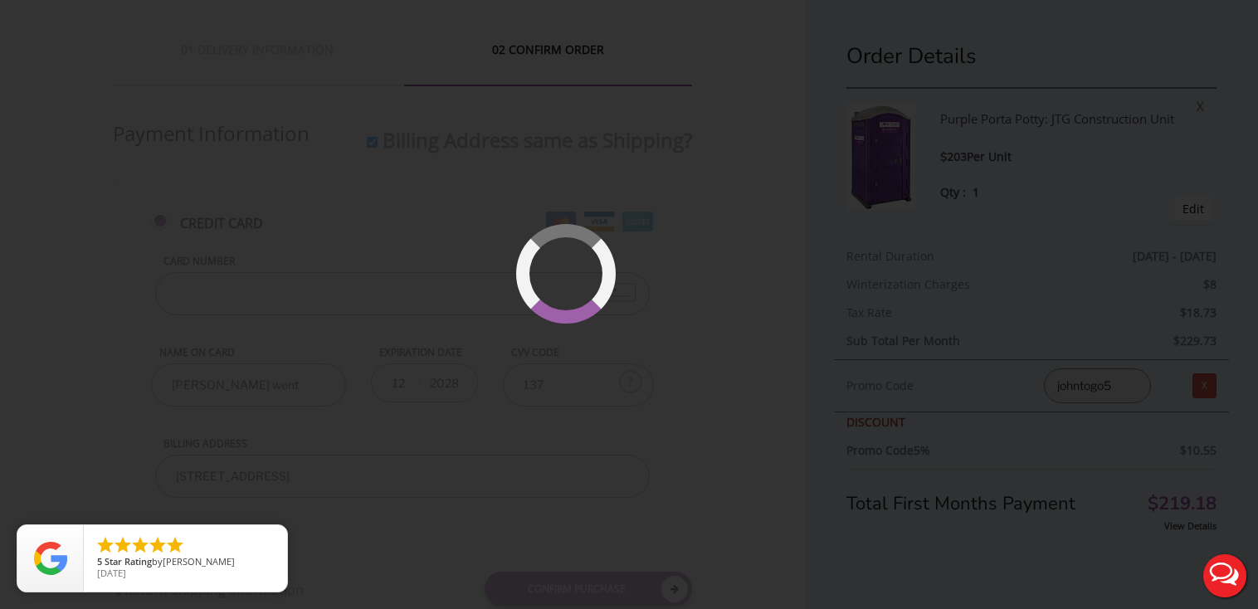
click at [775, 280] on div at bounding box center [629, 304] width 1258 height 609
click at [1220, 579] on button "Live Chat" at bounding box center [1225, 576] width 66 height 66
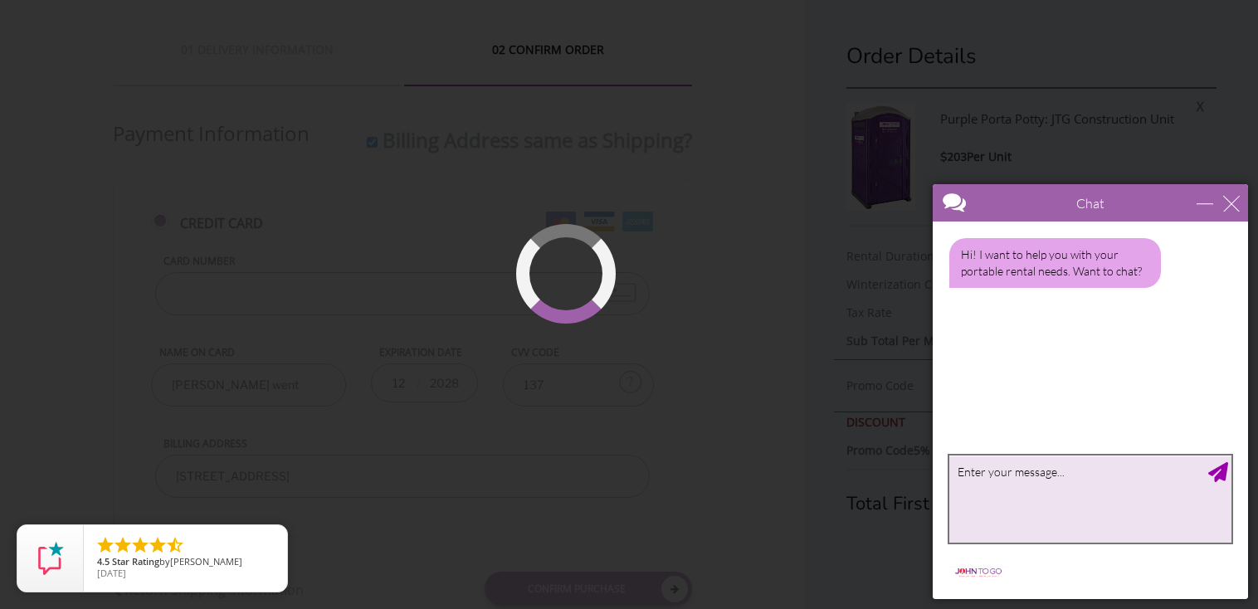
click at [1023, 508] on textarea "type your message" at bounding box center [1091, 499] width 282 height 87
click at [1109, 480] on textarea "hello im trying to order a porta potty but the order does not want to go thrue" at bounding box center [1091, 499] width 282 height 87
click at [1104, 471] on textarea "hello im trying to order a porta potty but the order does not want to go thrue" at bounding box center [1091, 499] width 282 height 87
click at [1108, 471] on textarea "hello im trying to order a porta potty but the order does not want to go thrue" at bounding box center [1091, 499] width 282 height 87
click at [1134, 488] on textarea "hello im trying to order a portable potty but the order does not want to go thr…" at bounding box center [1091, 499] width 282 height 87
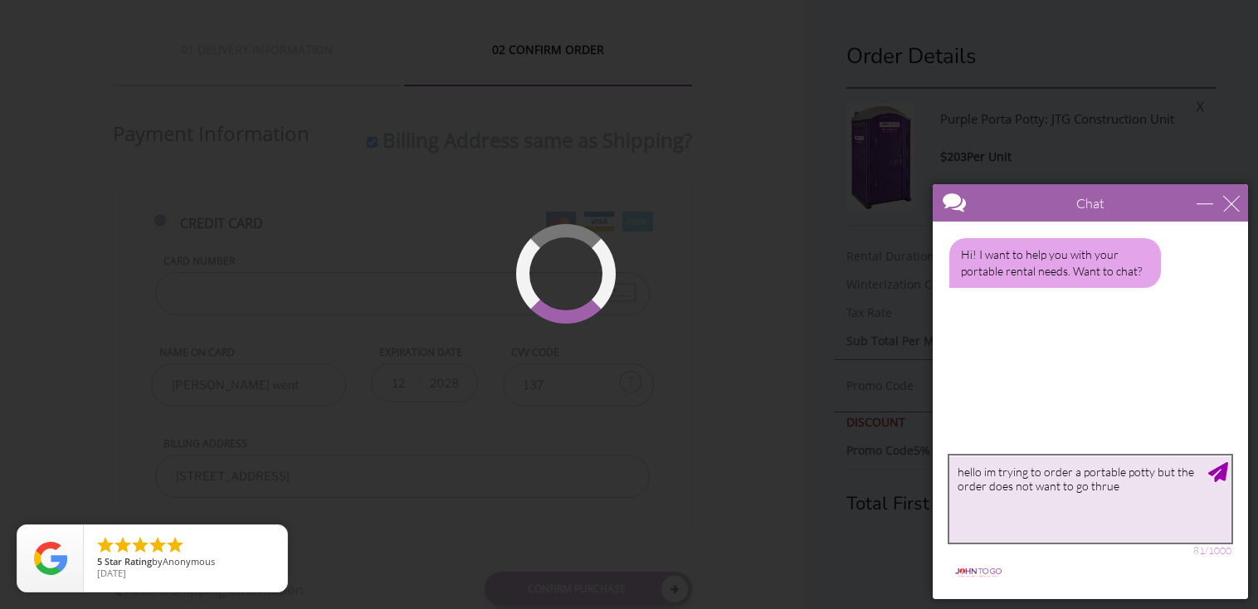
type textarea "hello im trying to order a portable potty but the order does not want to go thr…"
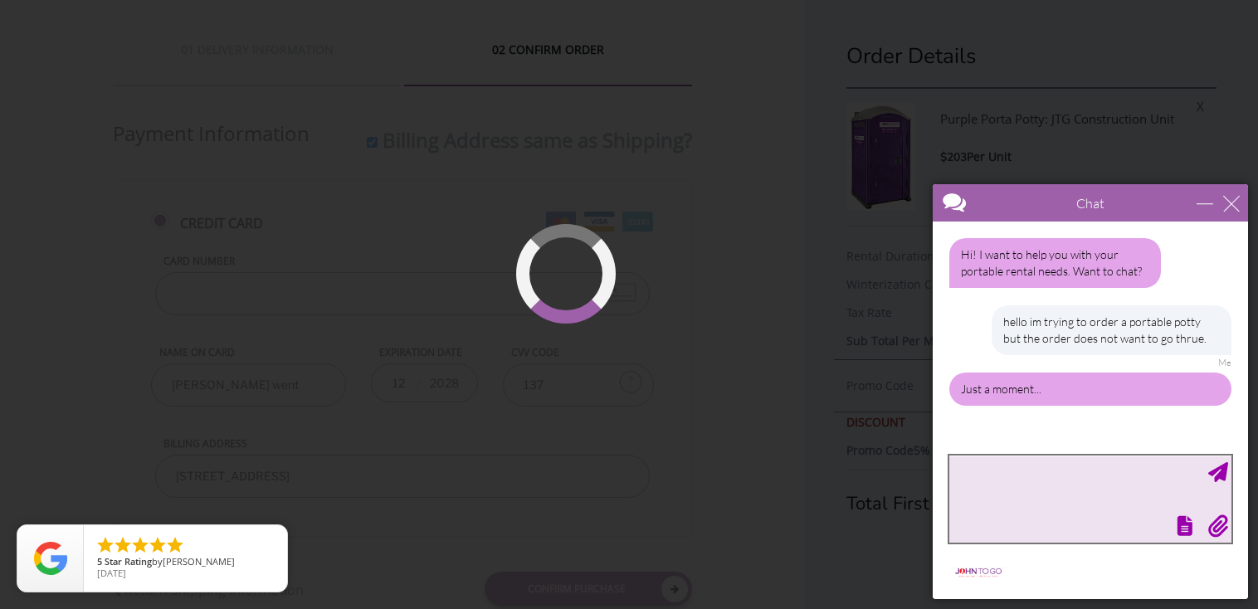
click at [1048, 496] on textarea "type your message" at bounding box center [1091, 499] width 282 height 87
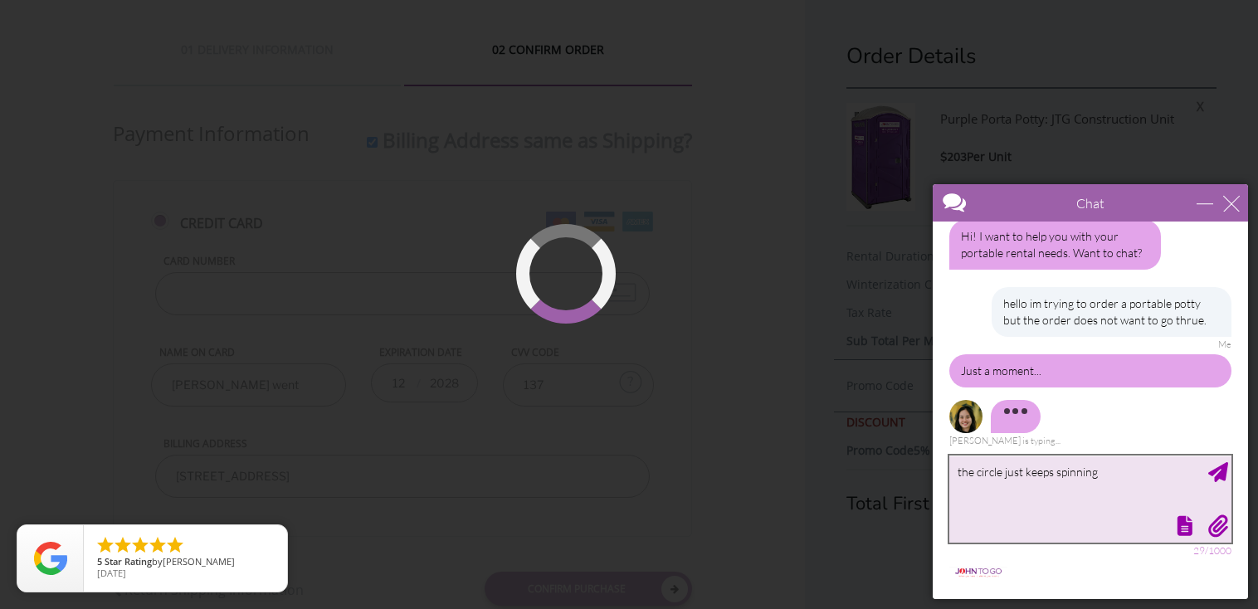
type textarea "the circle just keeps spinning"
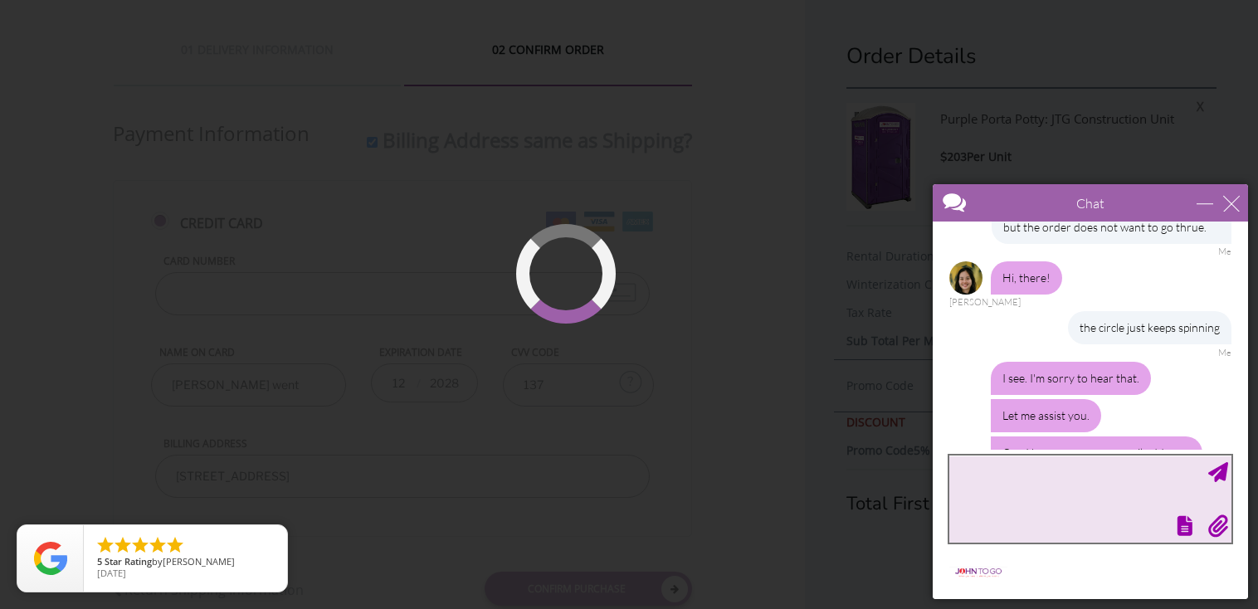
scroll to position [198, 0]
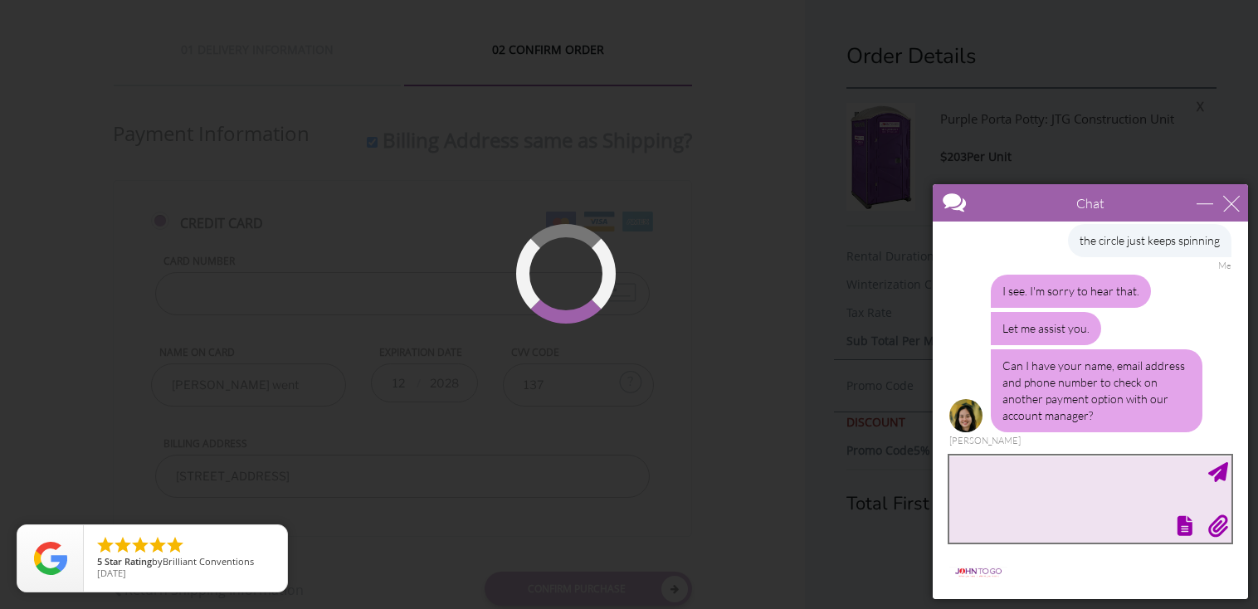
click at [1037, 501] on textarea "type your message" at bounding box center [1091, 499] width 282 height 87
click at [956, 469] on textarea "brian went email address is brianwent@yahoo.com" at bounding box center [1091, 499] width 282 height 87
click at [1054, 471] on textarea "name is brian went email address is brianwent@yahoo.com" at bounding box center [1091, 499] width 282 height 87
click at [1151, 491] on textarea "name is brian went and email address is brianwent@yahoo.com" at bounding box center [1091, 499] width 282 height 87
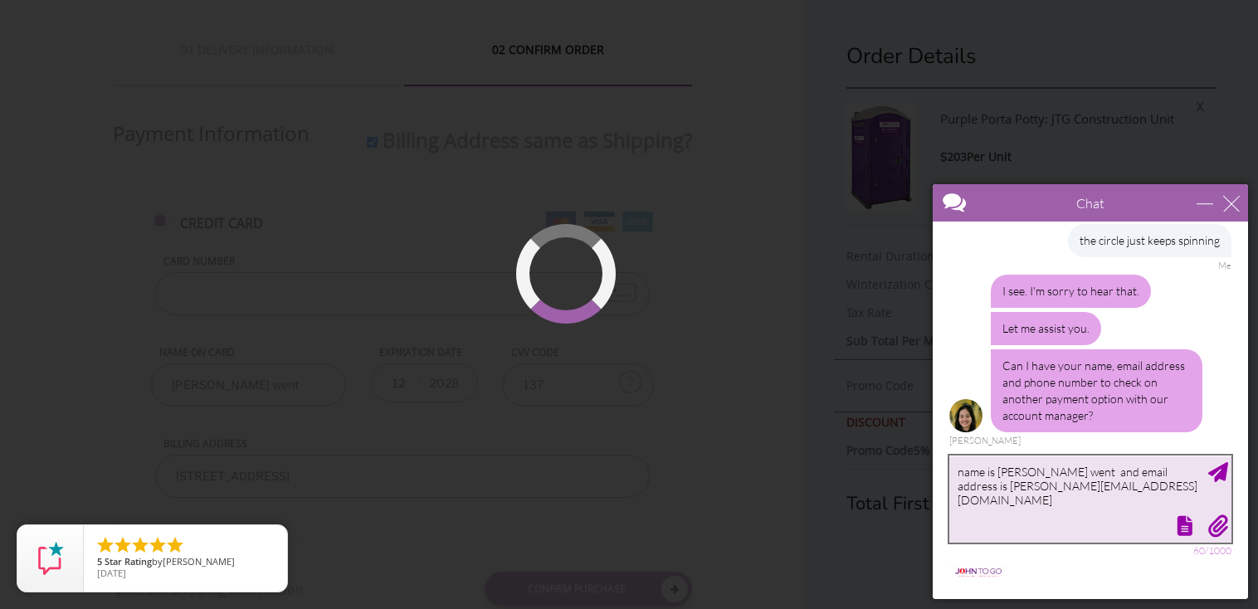
type textarea "name is brian went and email address is brianwent@yahoo.com"
click at [1217, 476] on div "Send Message" at bounding box center [1219, 472] width 20 height 20
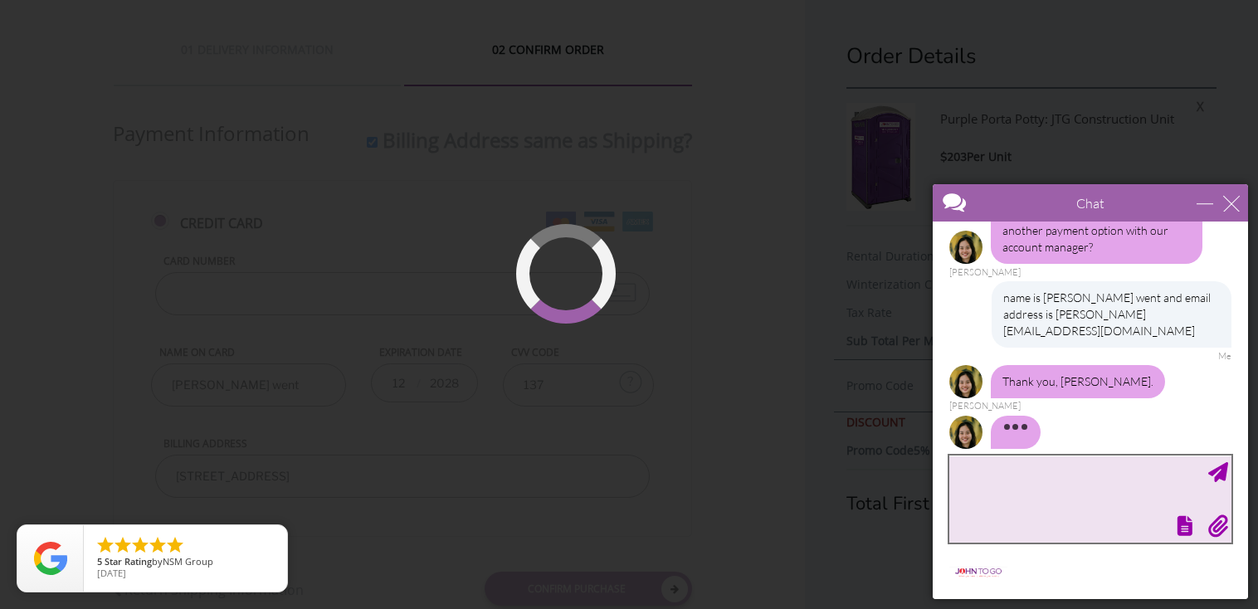
scroll to position [370, 0]
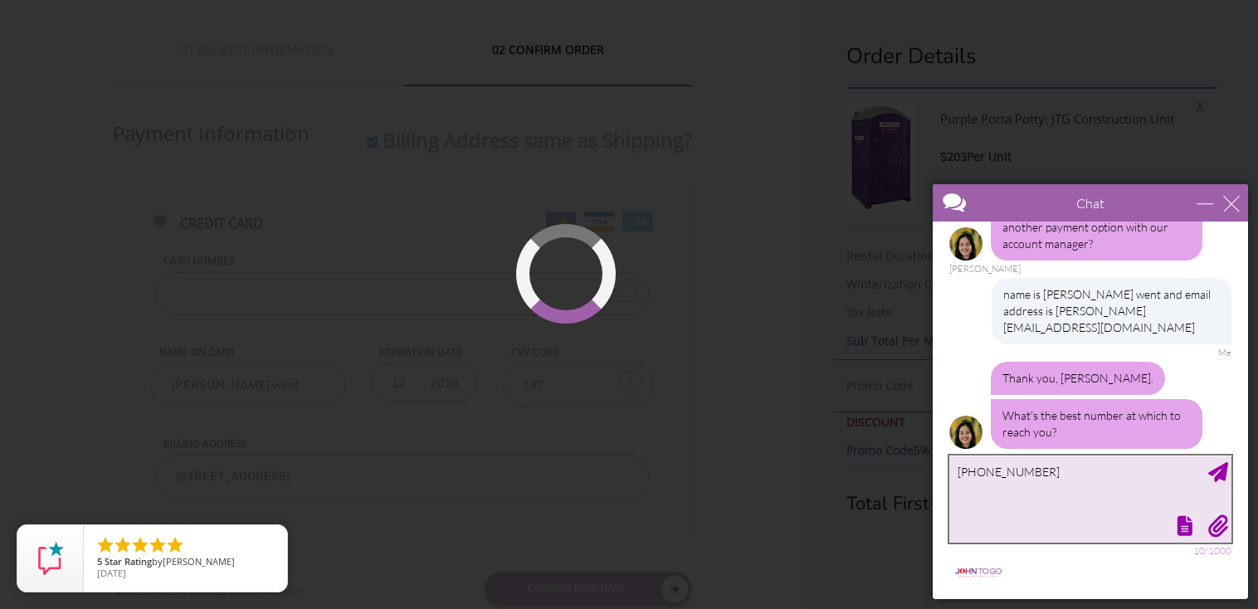
type textarea "516-353-6656"
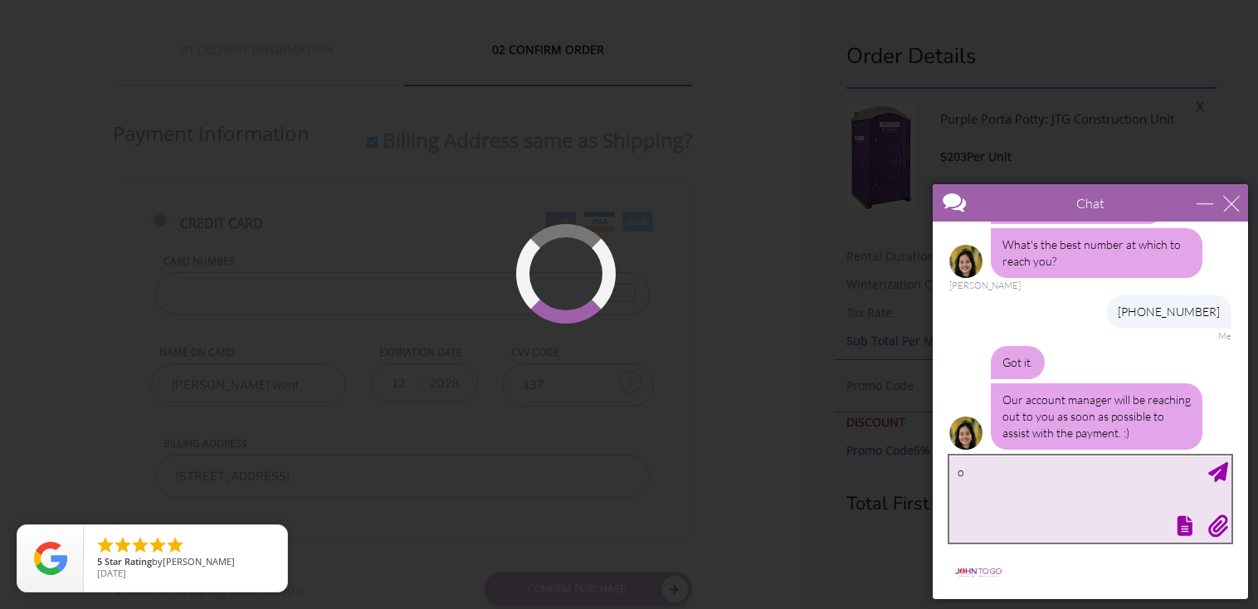
scroll to position [592, 0]
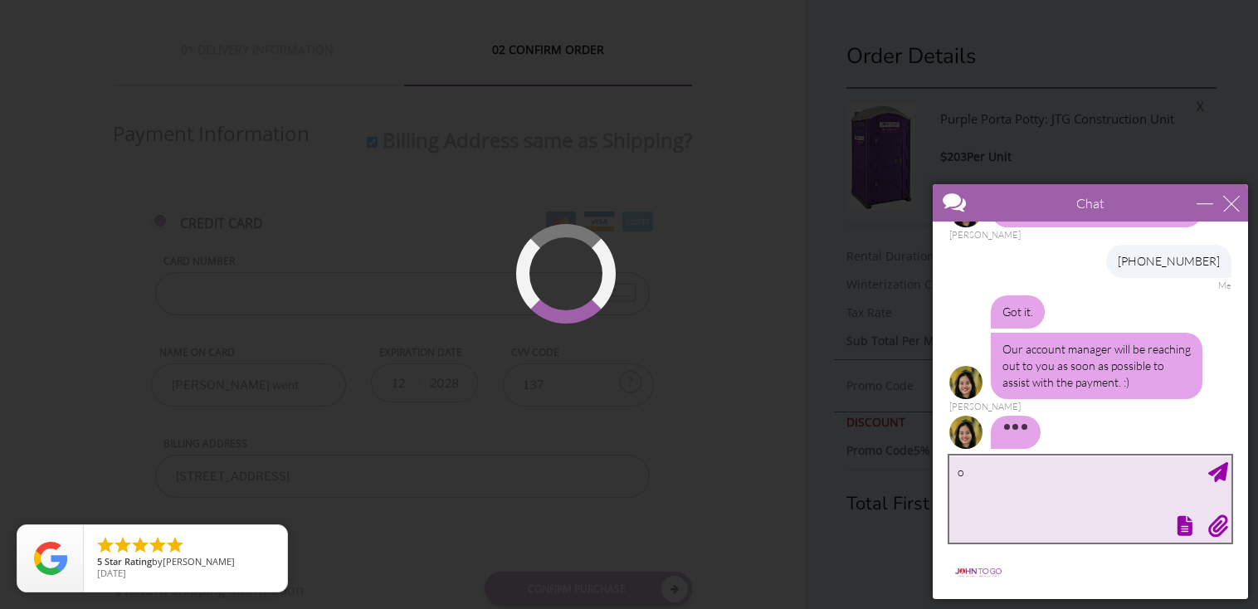
type textarea "ok"
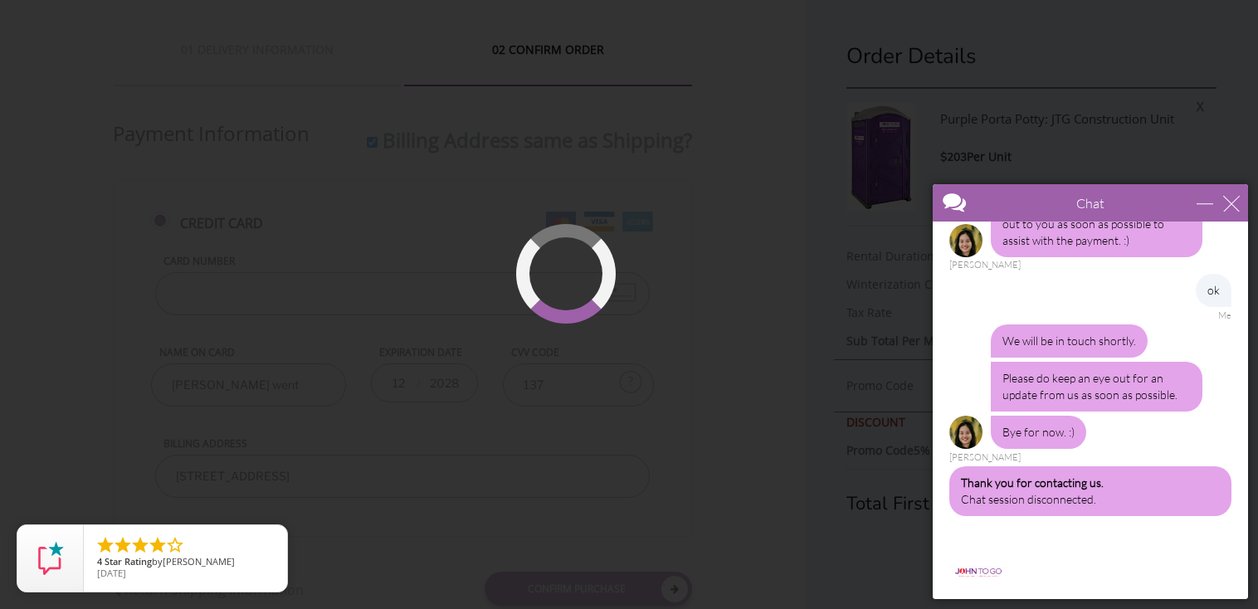
scroll to position [989, 0]
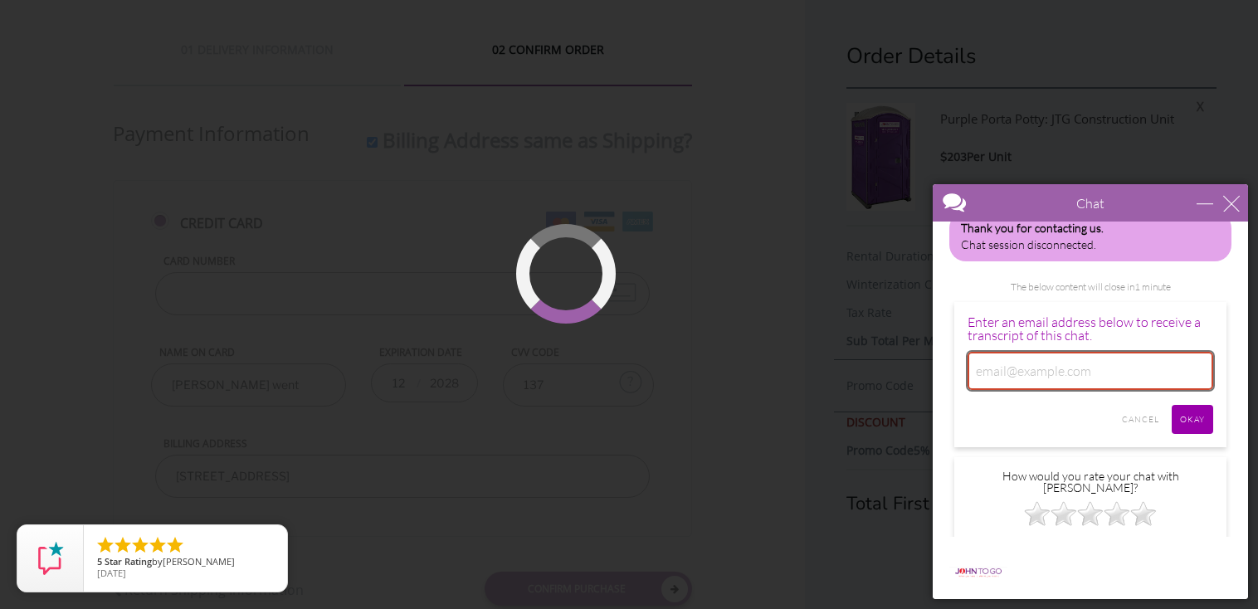
click at [1062, 359] on input "email" at bounding box center [1091, 371] width 246 height 38
type input "[EMAIL_ADDRESS][DOMAIN_NAME]"
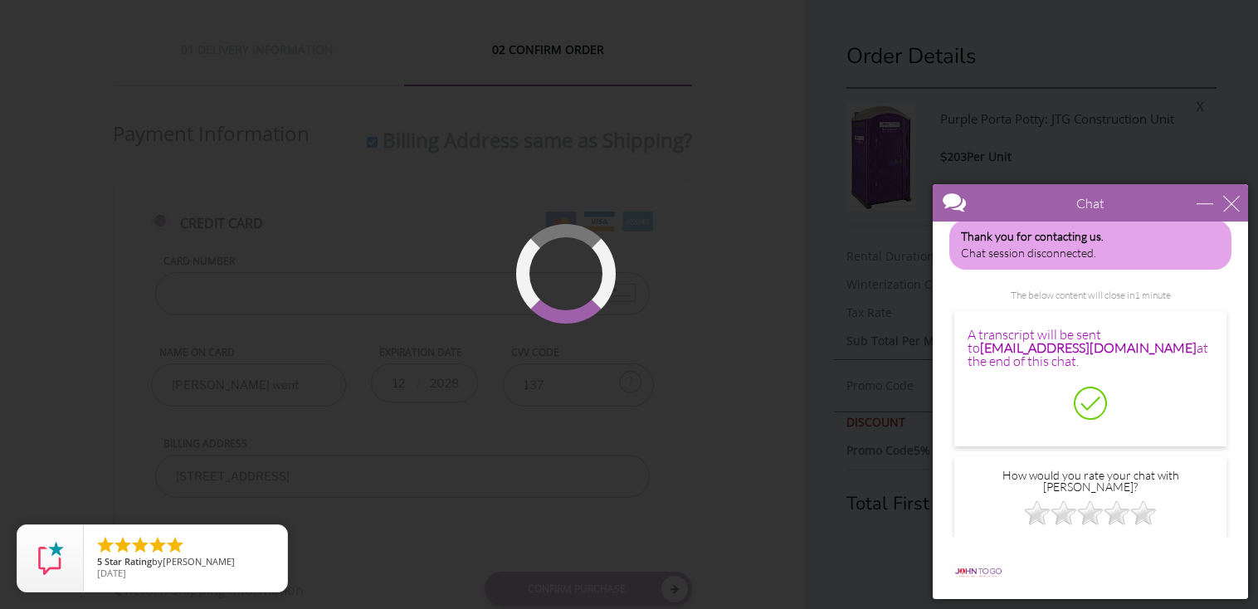
scroll to position [858, 0]
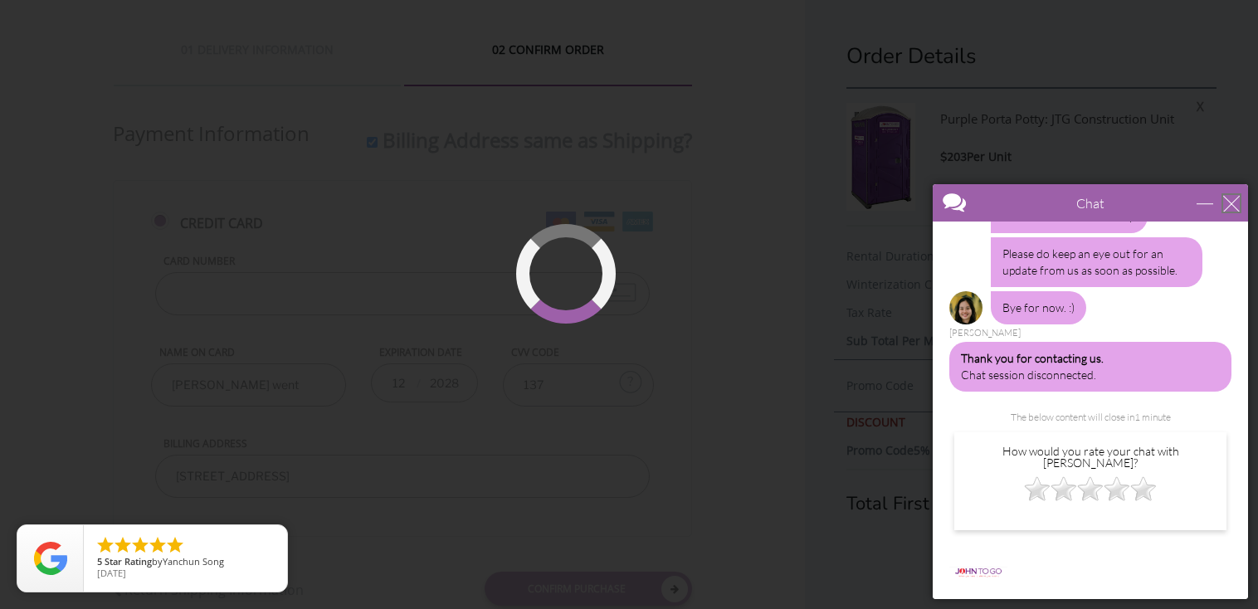
click at [1229, 203] on div "close" at bounding box center [1232, 203] width 17 height 17
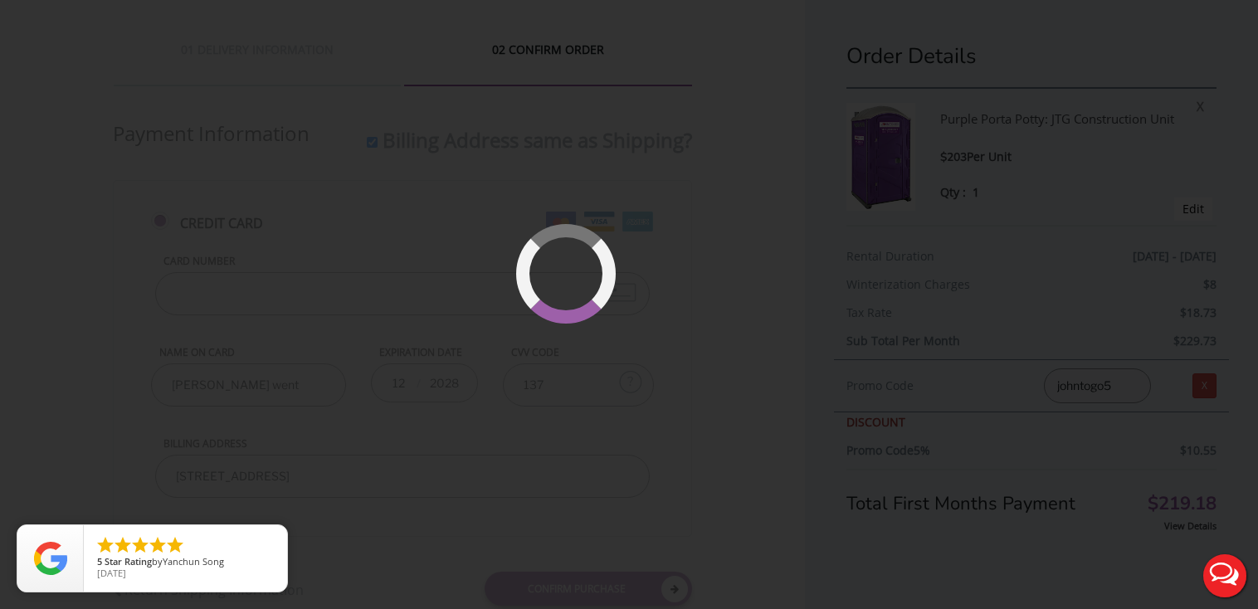
scroll to position [0, 0]
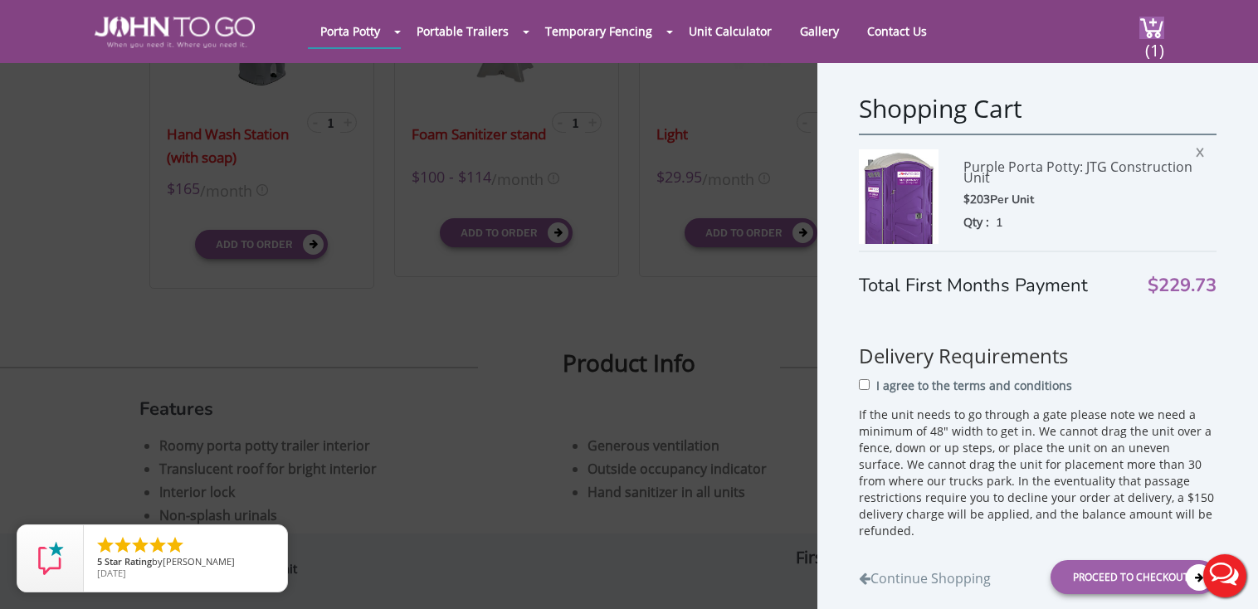
scroll to position [266, 0]
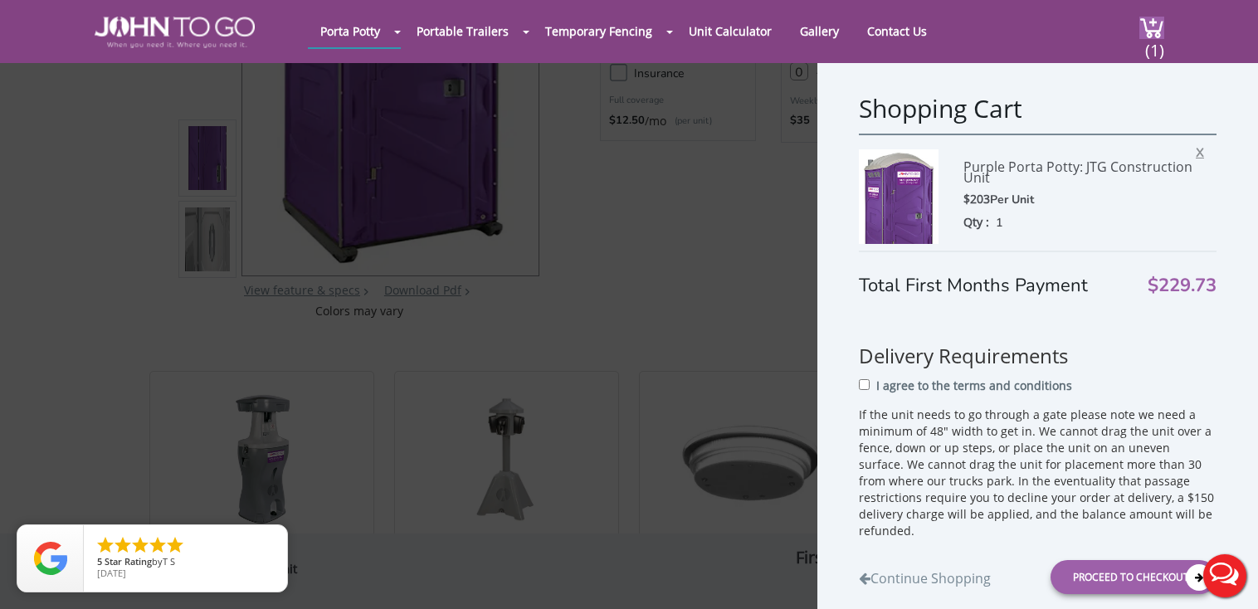
click at [1196, 154] on span "X" at bounding box center [1204, 150] width 17 height 22
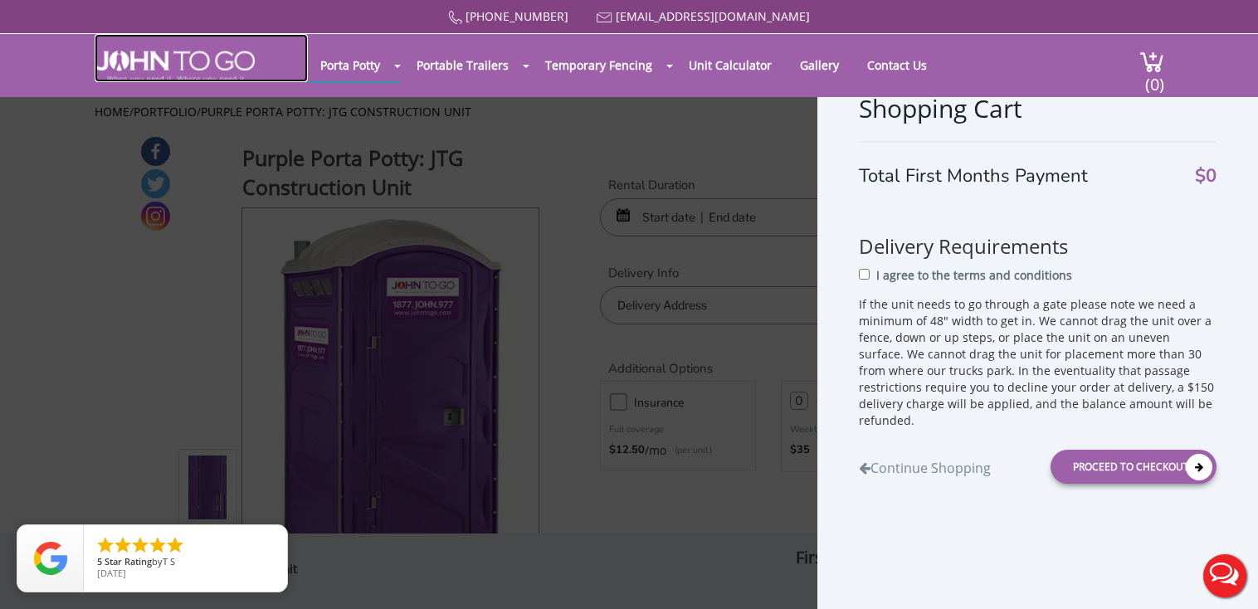
click at [139, 58] on img at bounding box center [175, 67] width 160 height 32
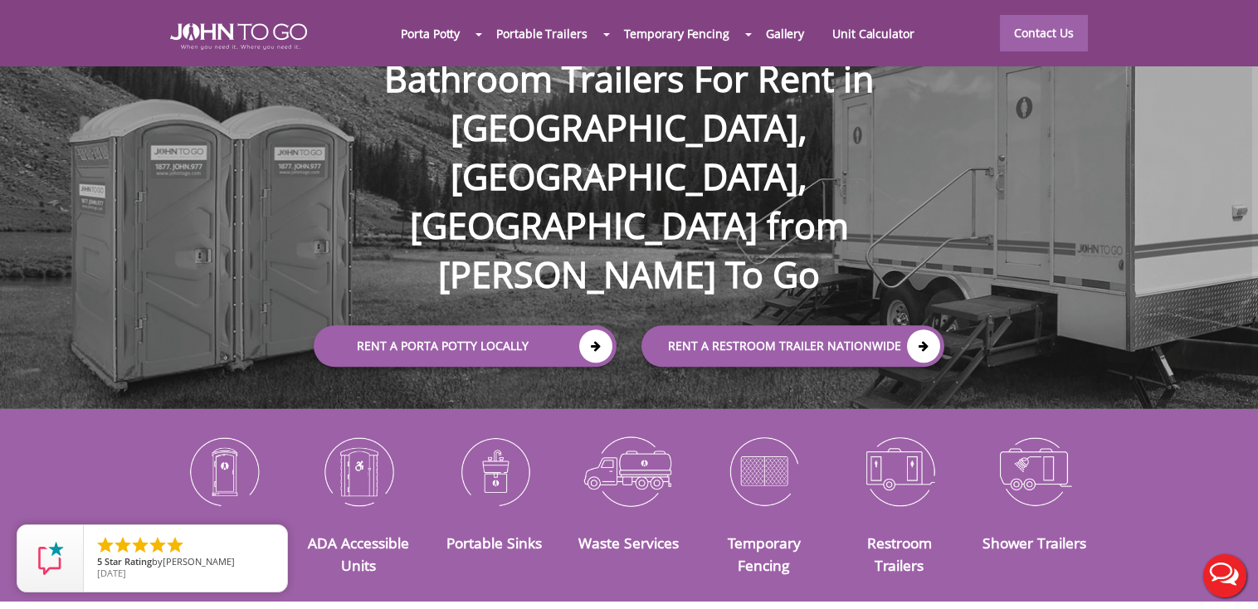
scroll to position [262, 0]
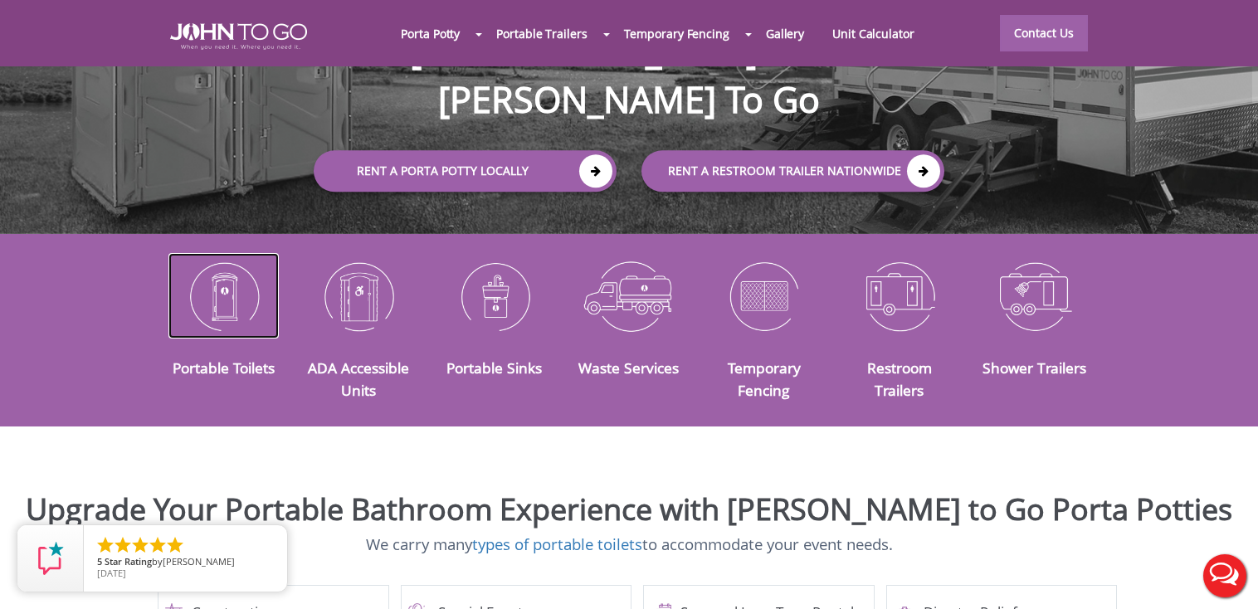
click at [218, 274] on img at bounding box center [224, 296] width 110 height 86
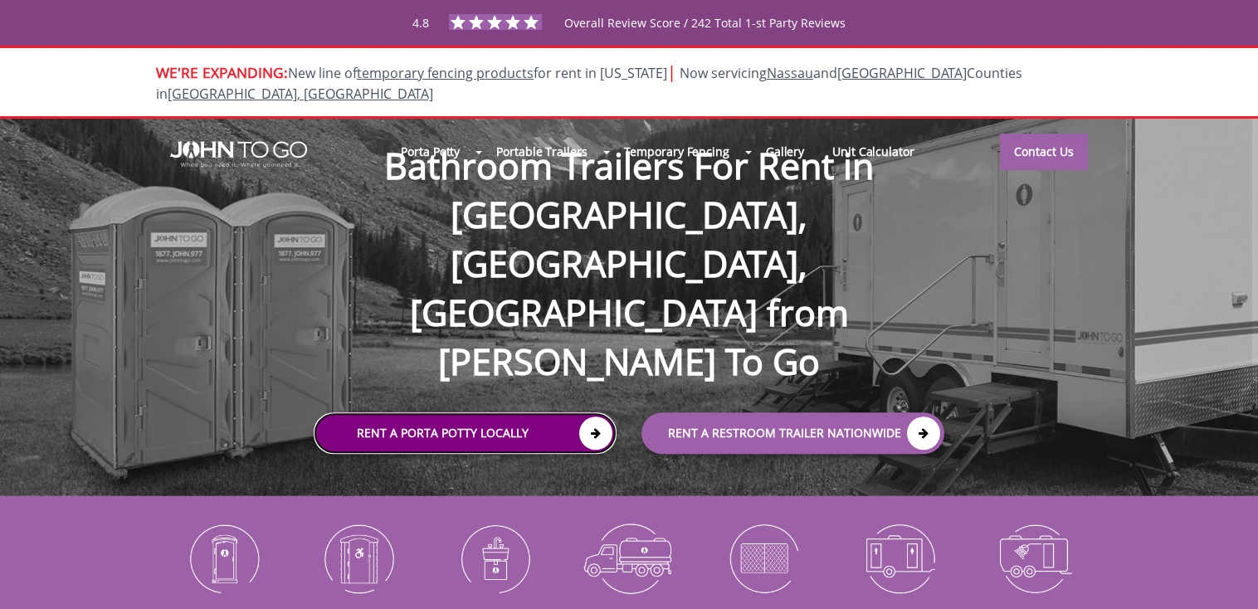
click at [524, 413] on link "Rent a Porta Potty Locally" at bounding box center [465, 434] width 303 height 42
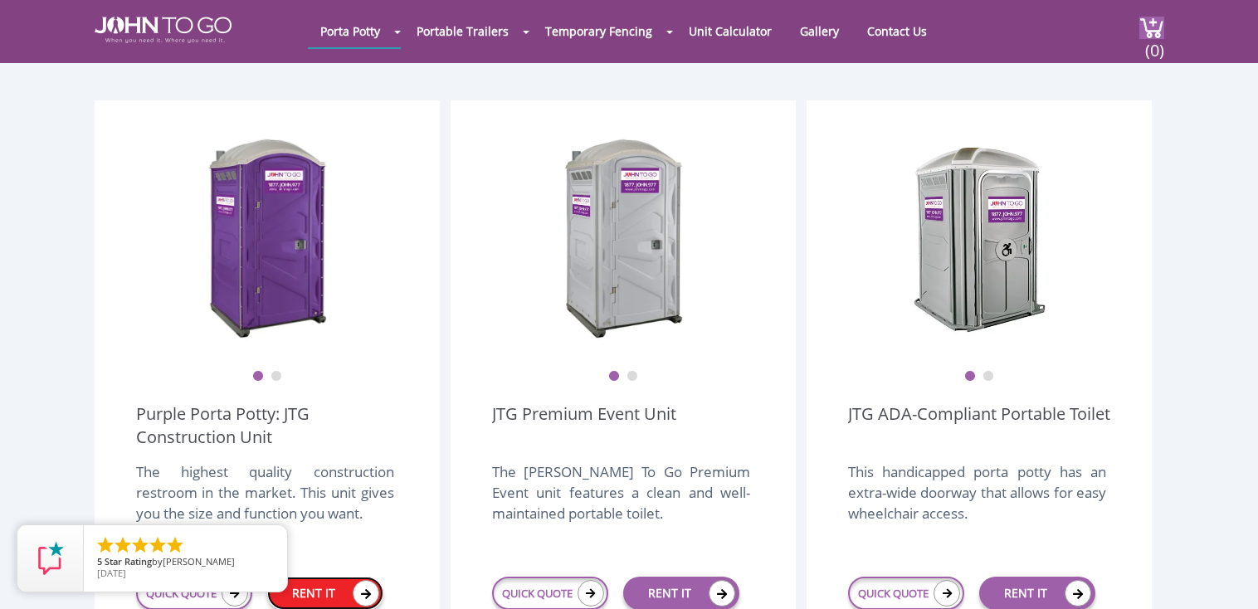
scroll to position [438, 0]
drag, startPoint x: 314, startPoint y: 553, endPoint x: 322, endPoint y: 554, distance: 8.3
click at [314, 577] on link "RENT IT" at bounding box center [325, 593] width 116 height 33
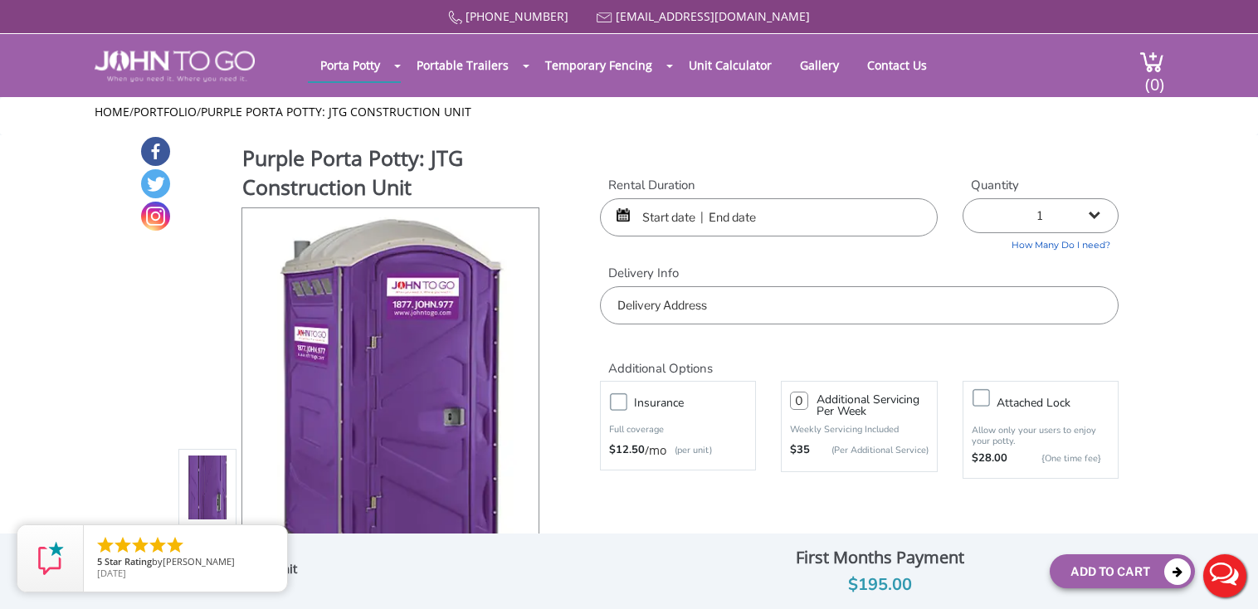
click at [623, 217] on div at bounding box center [769, 217] width 338 height 38
click at [618, 213] on div at bounding box center [769, 217] width 338 height 38
click at [622, 215] on div at bounding box center [769, 217] width 338 height 38
click at [722, 215] on input "text" at bounding box center [769, 217] width 338 height 38
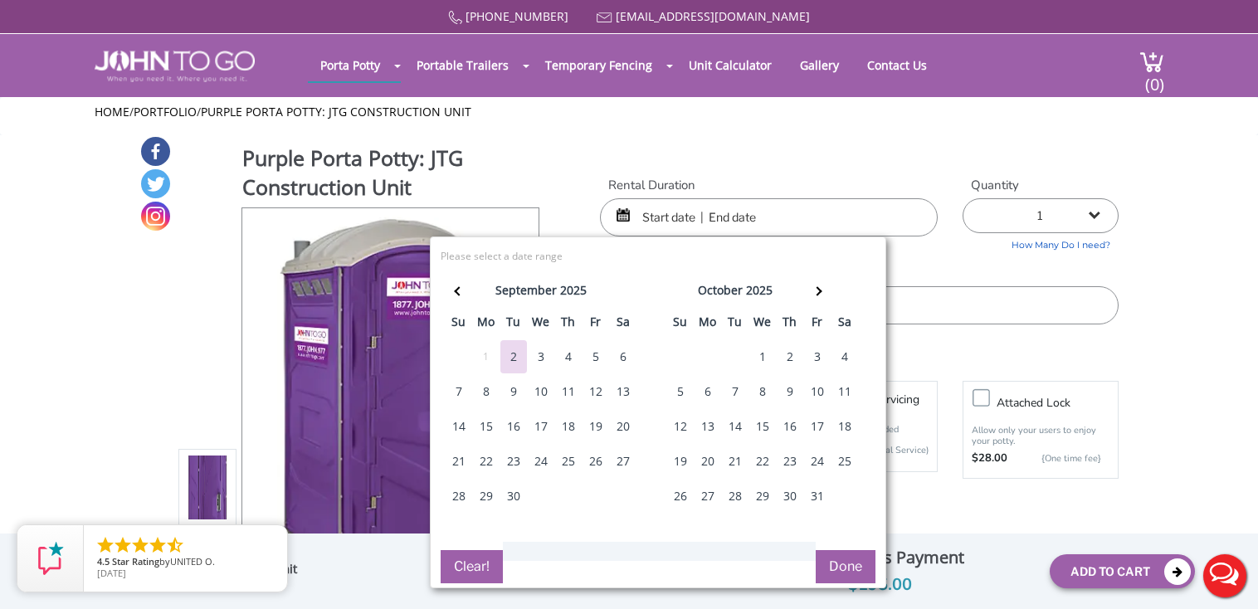
click at [621, 357] on div "6" at bounding box center [623, 356] width 27 height 33
click at [482, 388] on div "8" at bounding box center [486, 391] width 27 height 33
type input "[DATE] to [DATE]"
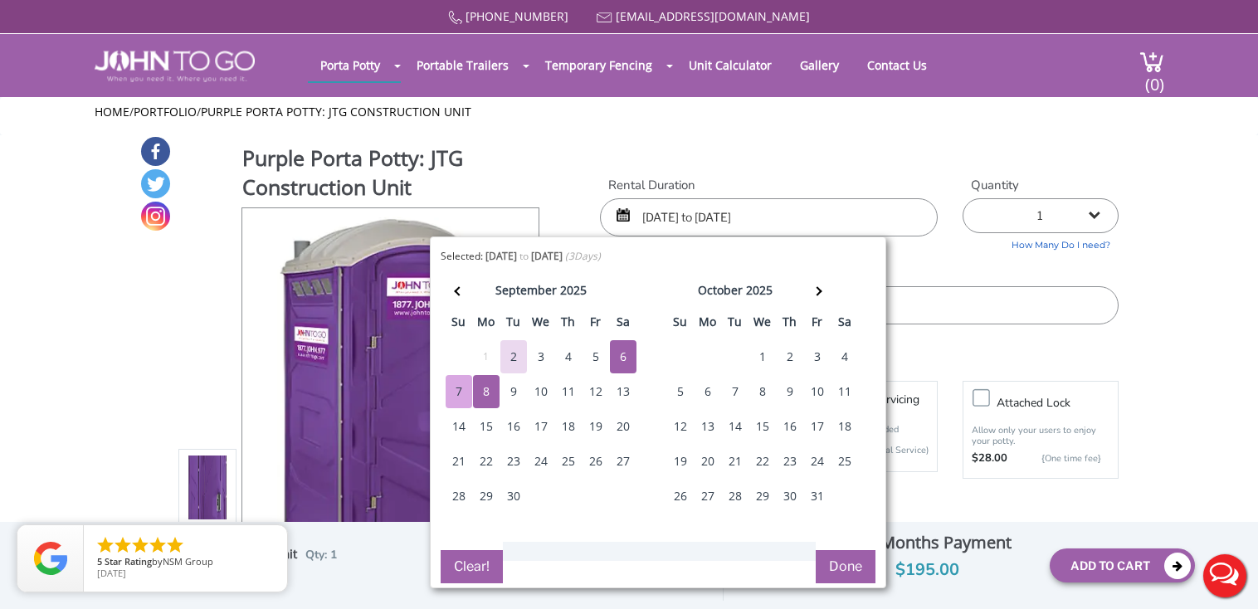
click at [837, 564] on button "Done" at bounding box center [846, 566] width 60 height 33
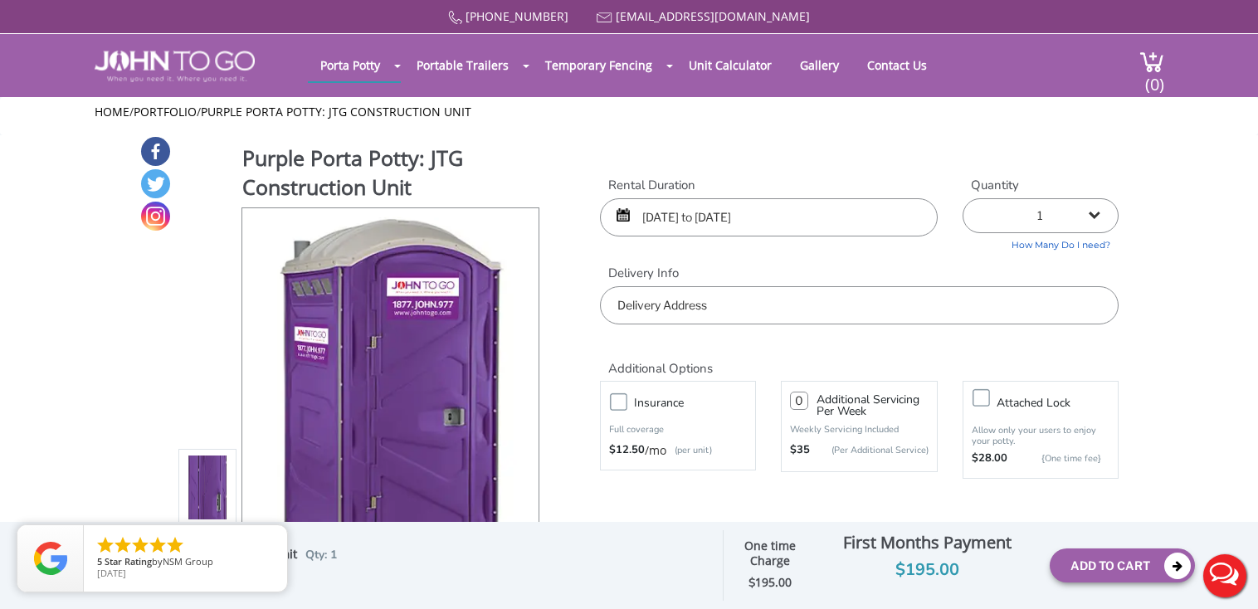
click at [730, 310] on input "text" at bounding box center [859, 305] width 519 height 38
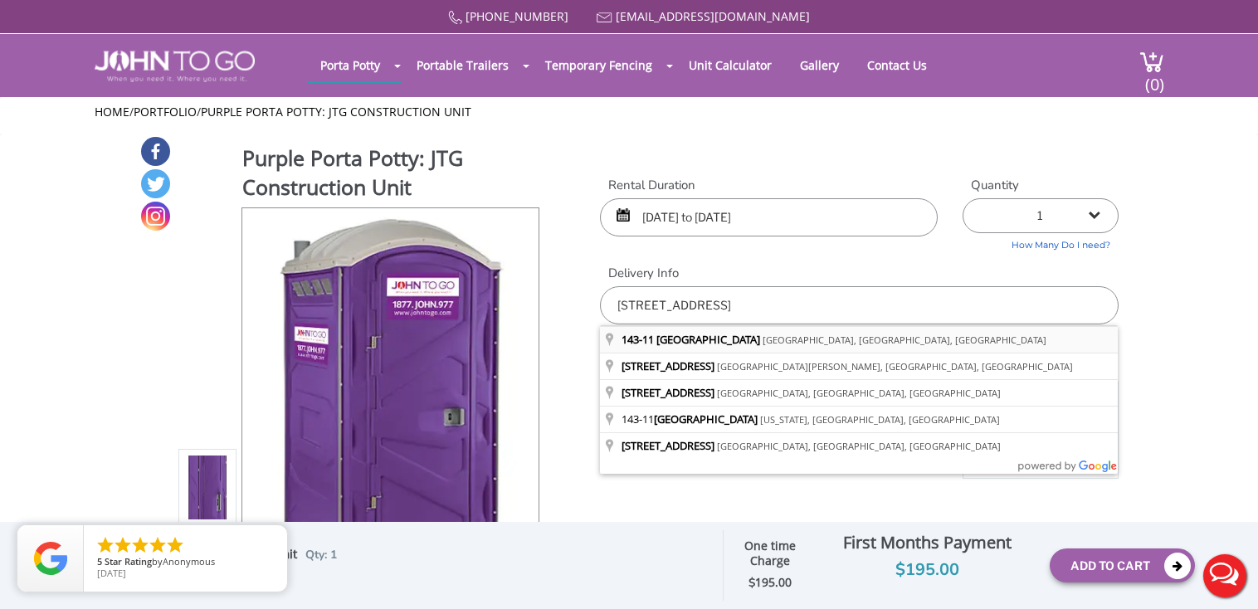
type input "[STREET_ADDRESS]"
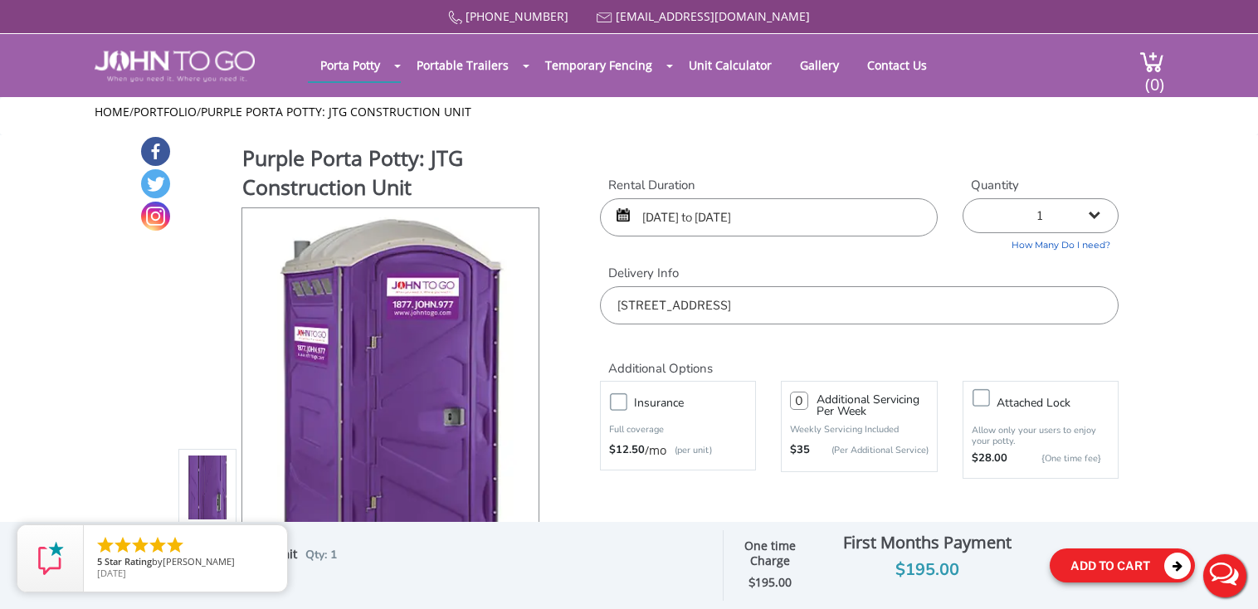
click at [1121, 569] on button "Add To Cart" at bounding box center [1122, 566] width 145 height 34
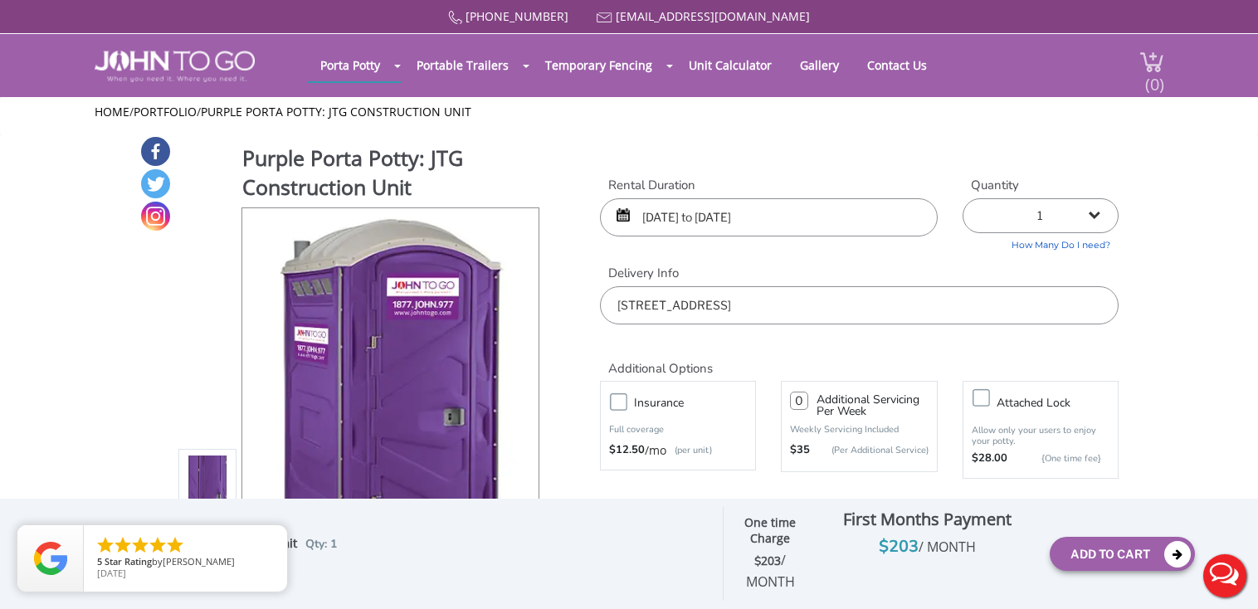
click at [1147, 86] on span "(0)" at bounding box center [1155, 78] width 20 height 36
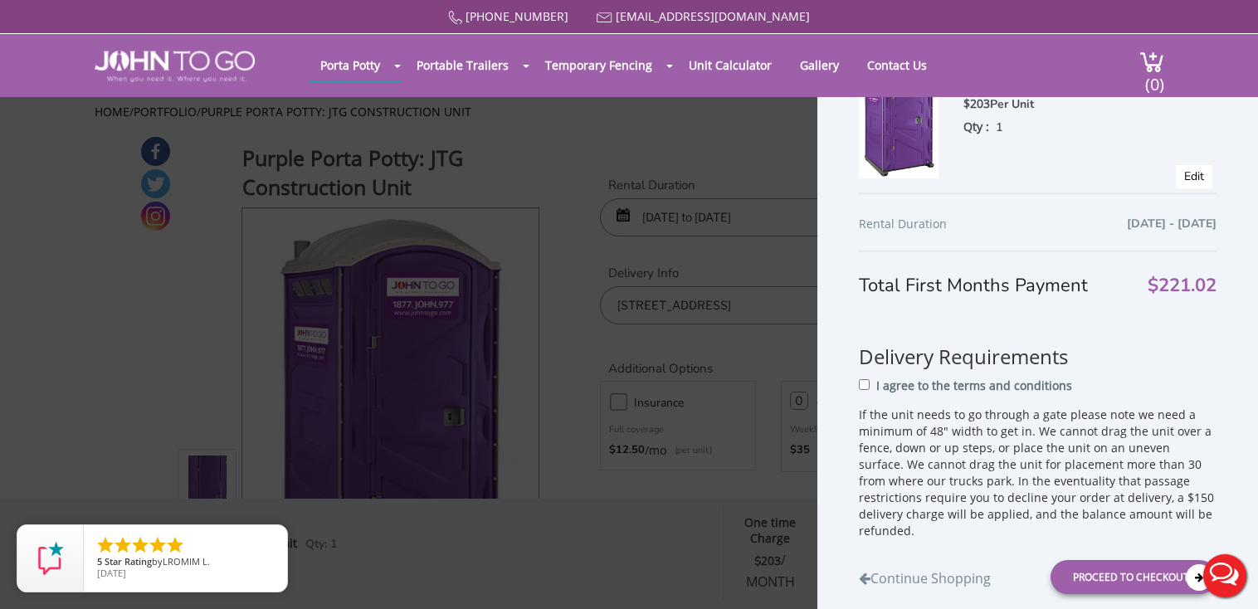
scroll to position [158, 0]
